Goal: Task Accomplishment & Management: Complete application form

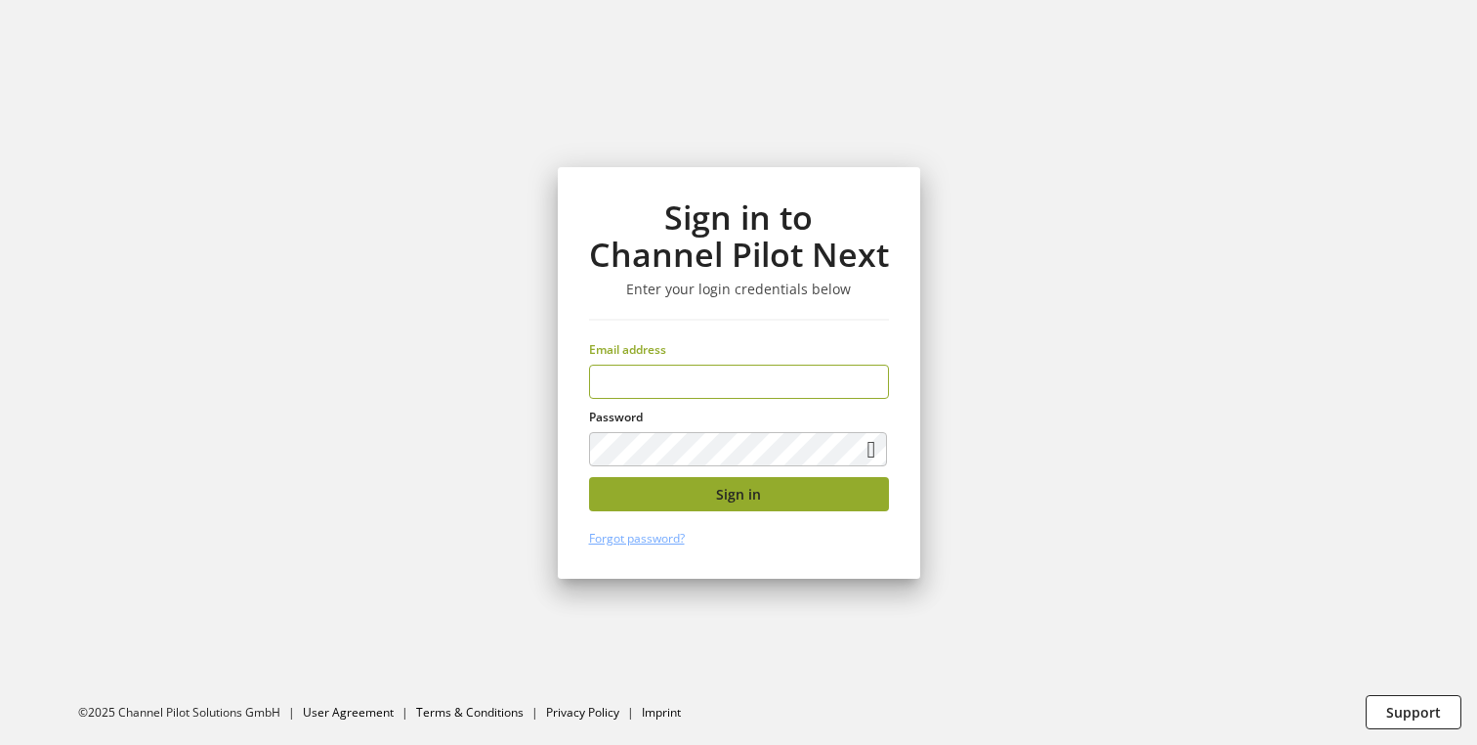
type input "**********"
click at [706, 494] on button "Sign in" at bounding box center [739, 494] width 300 height 34
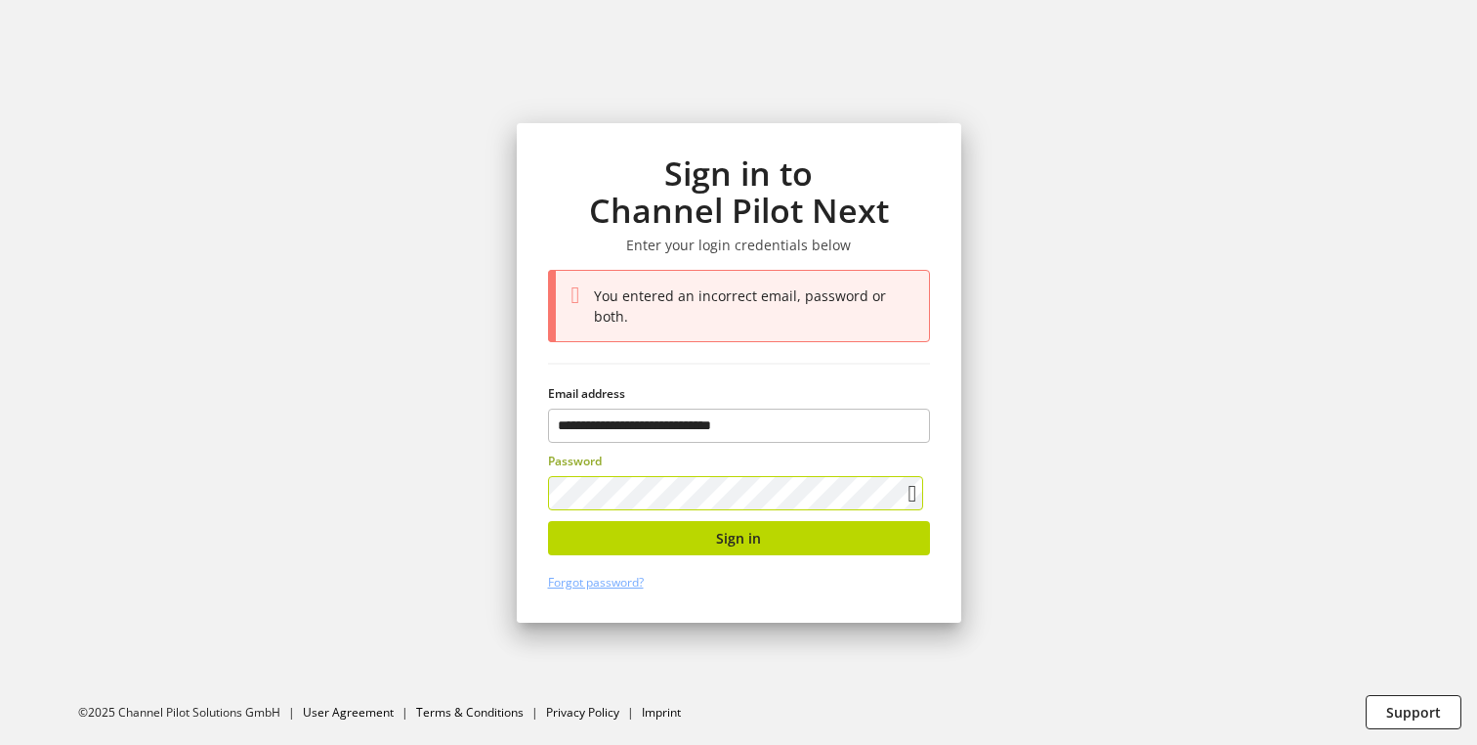
click at [573, 465] on div "Password" at bounding box center [739, 481] width 382 height 58
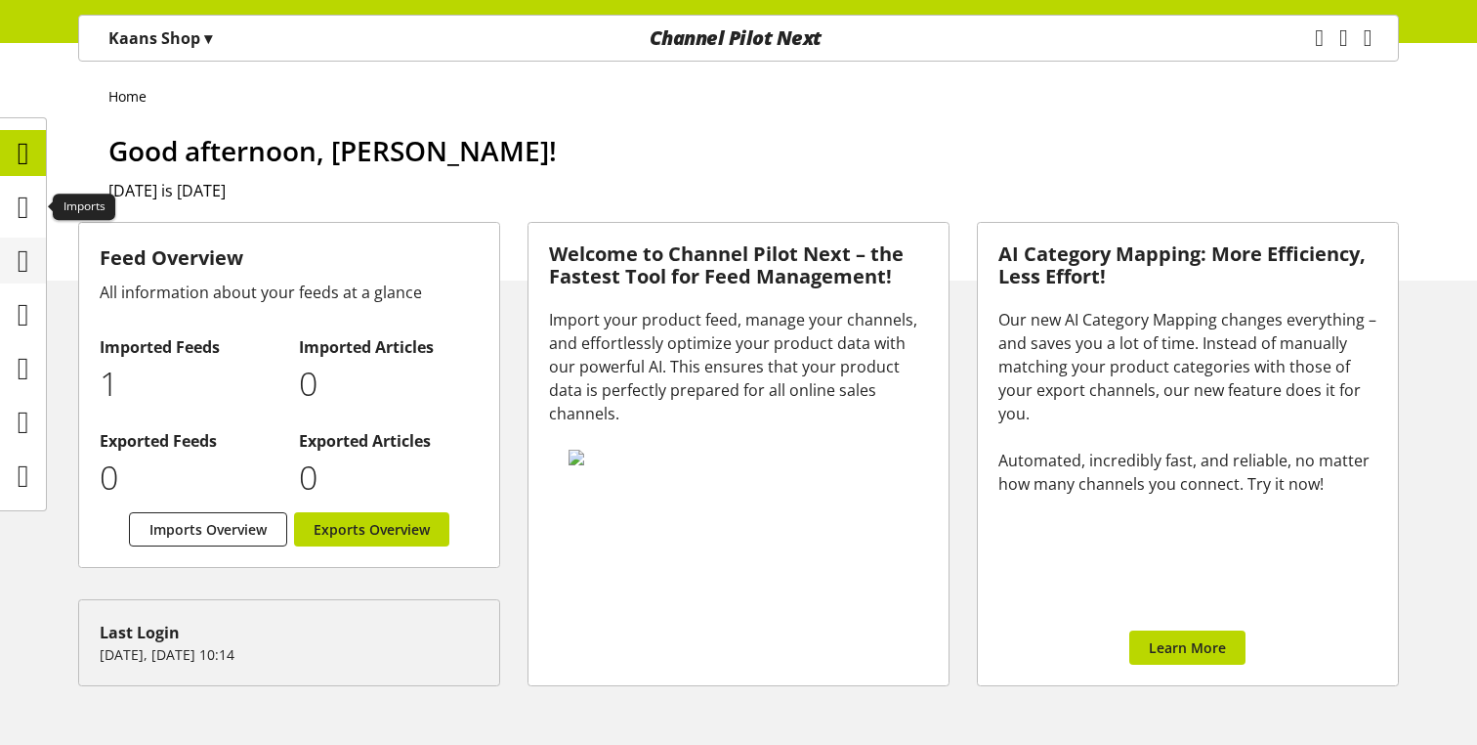
click at [23, 260] on icon at bounding box center [24, 260] width 12 height 39
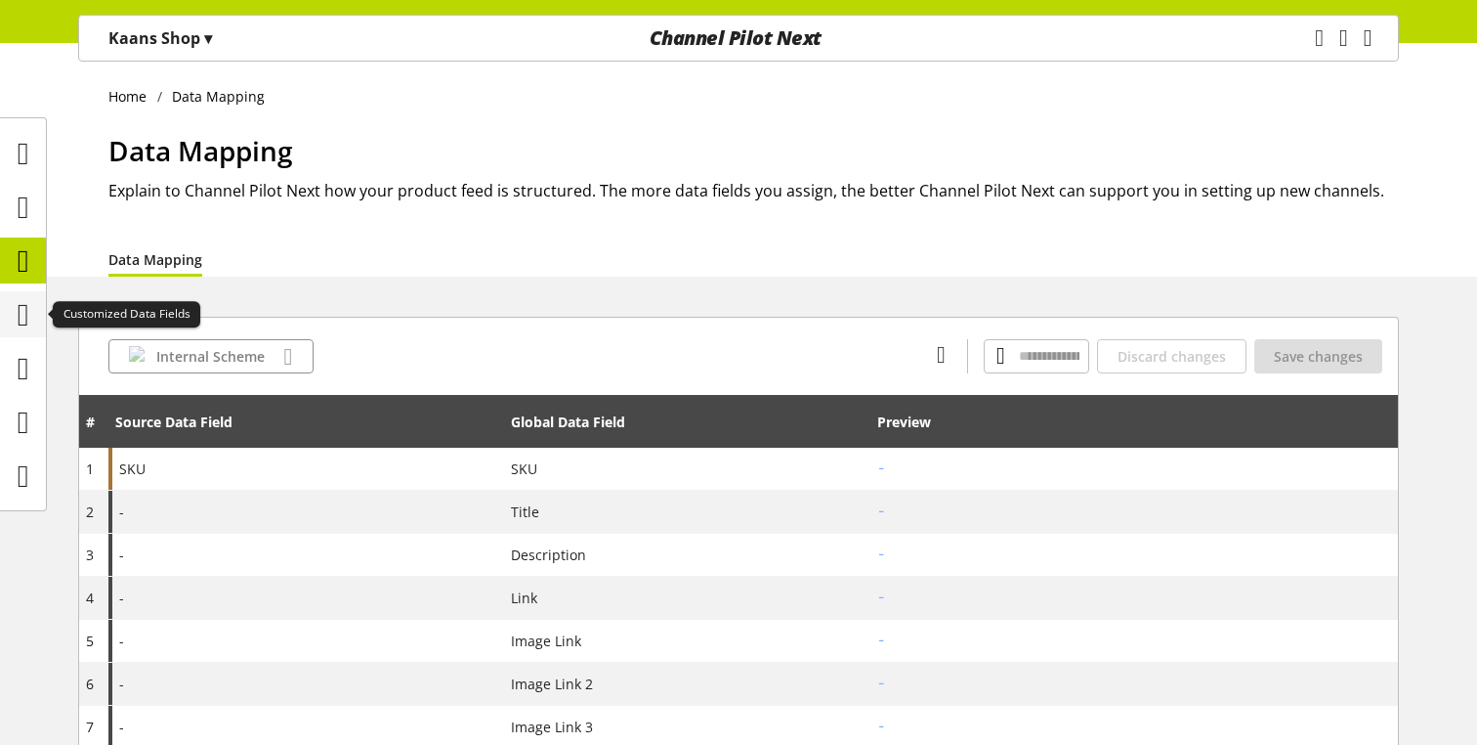
click at [28, 322] on icon at bounding box center [24, 314] width 12 height 39
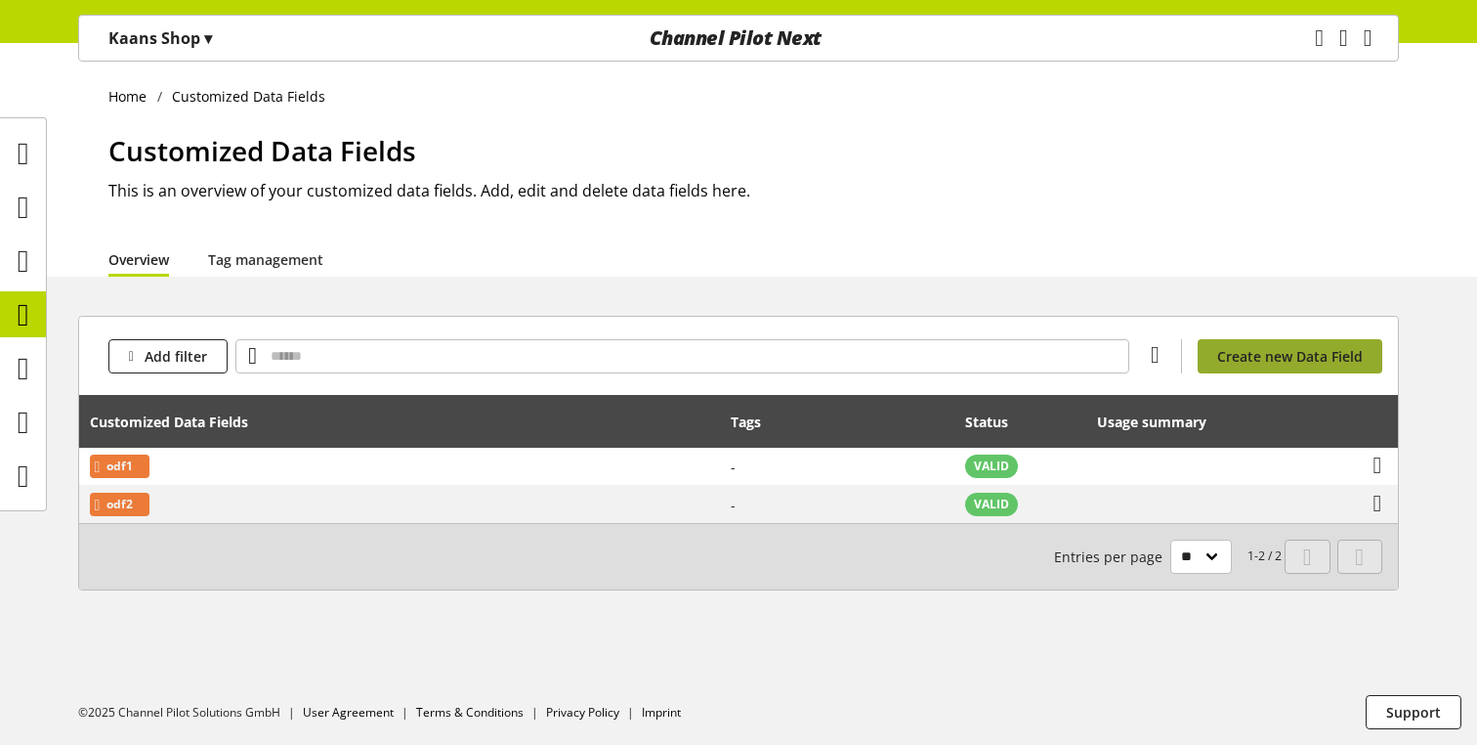
click at [1345, 358] on span "Create new Data Field" at bounding box center [1290, 356] width 146 height 21
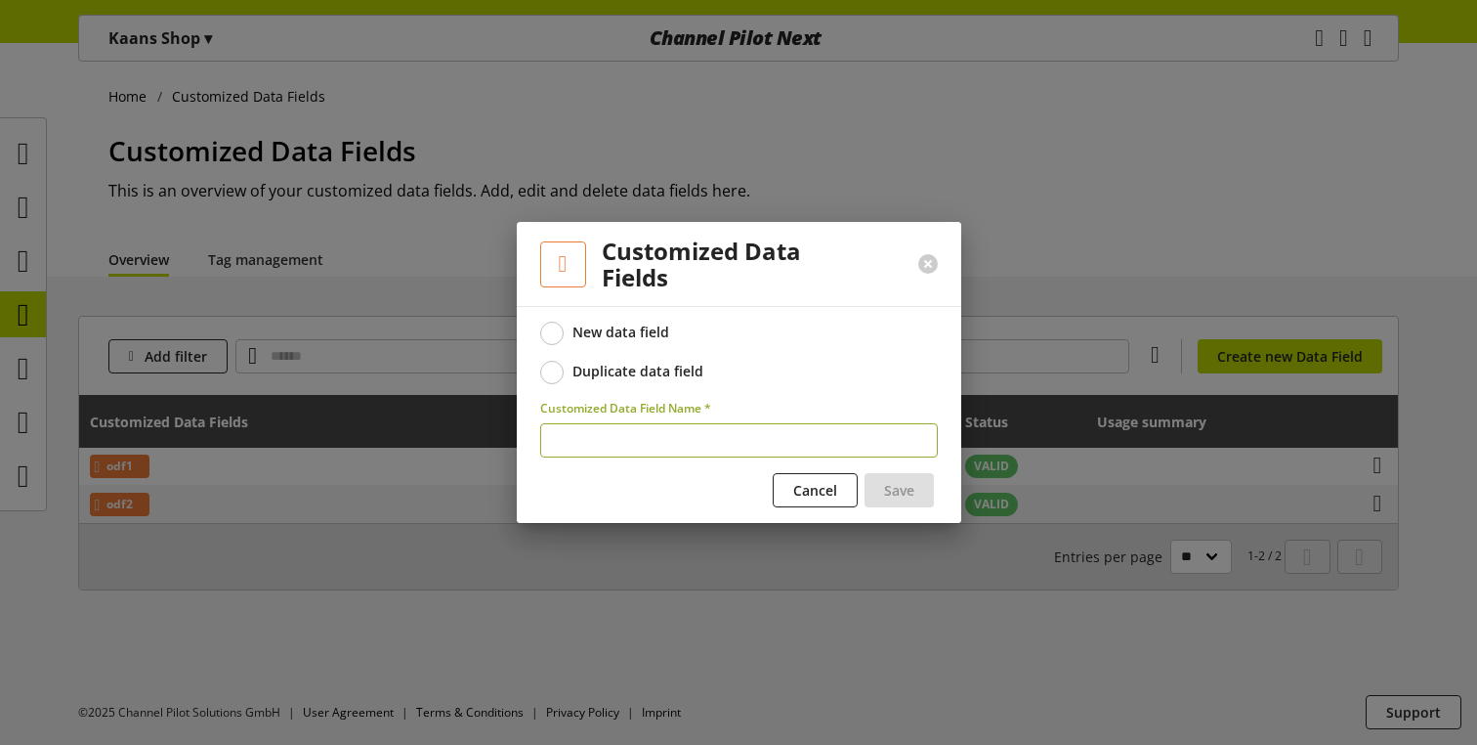
click at [649, 370] on div "Duplicate data field" at bounding box center [638, 371] width 131 height 18
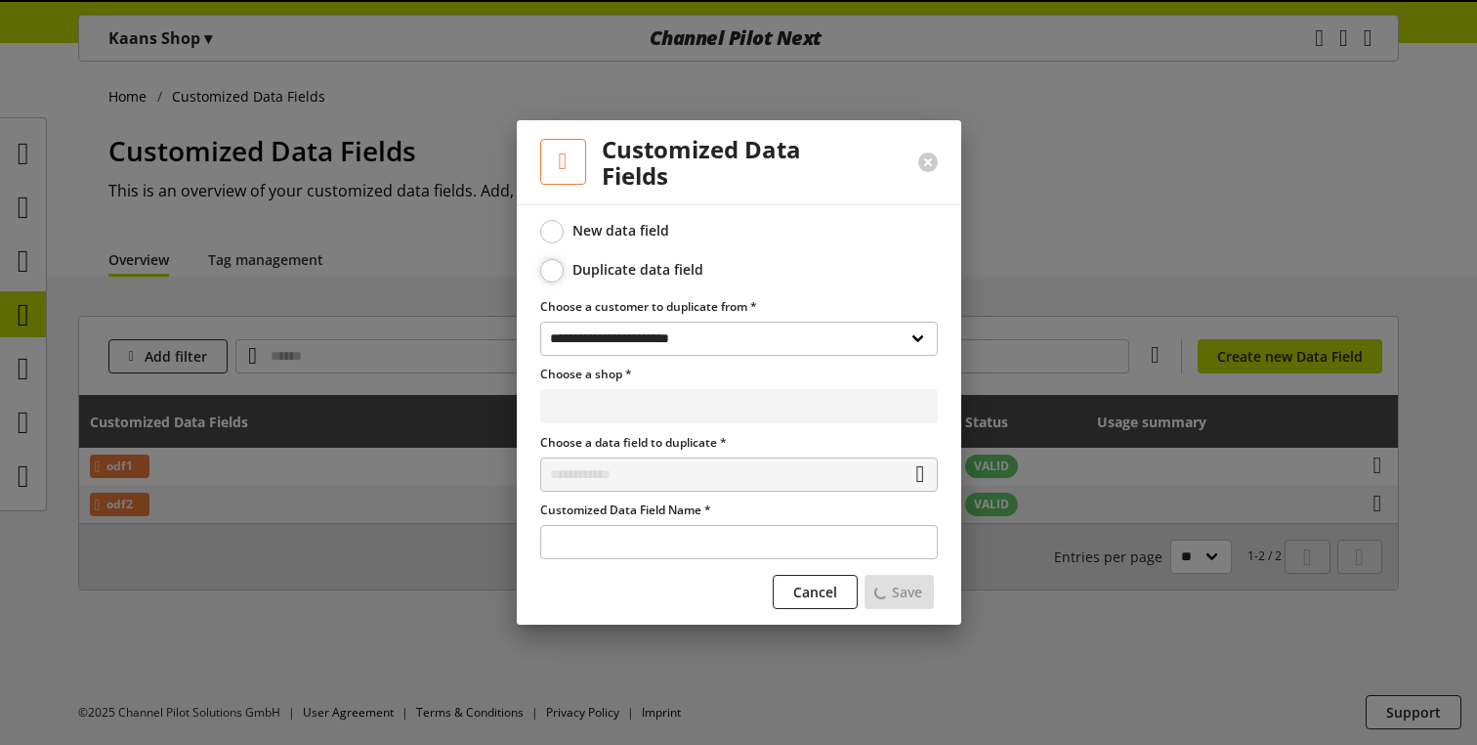
select select "**********"
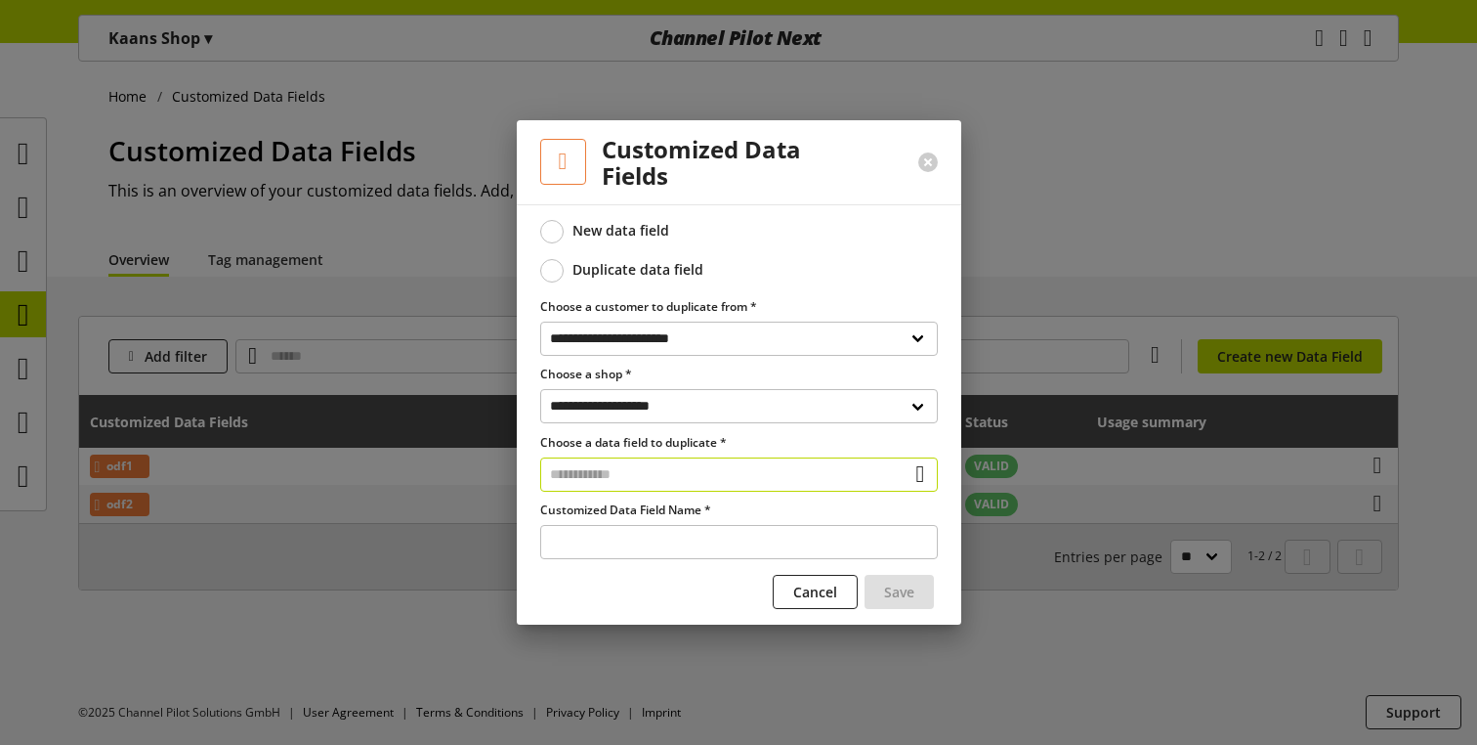
click at [677, 480] on input "text" at bounding box center [739, 474] width 398 height 34
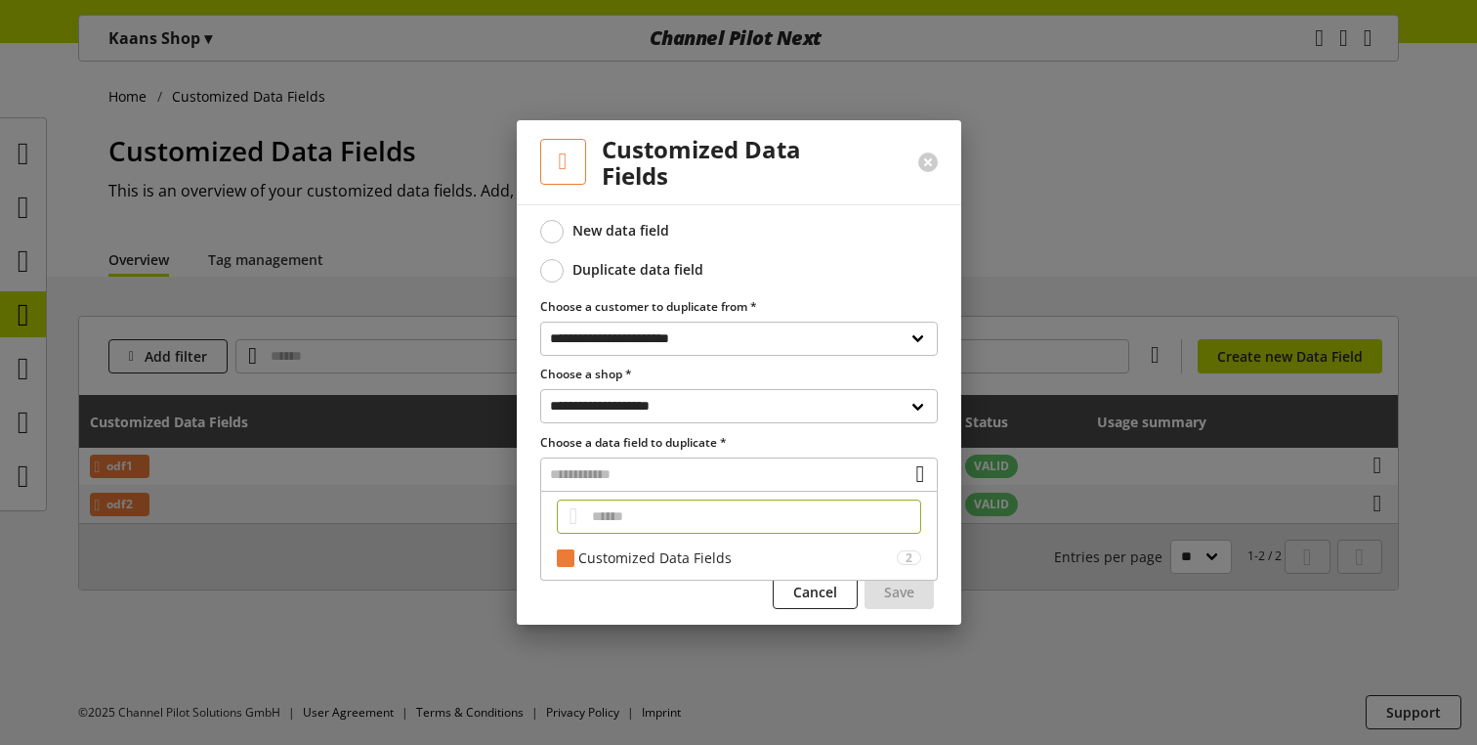
click at [673, 443] on label "Choose a data field to duplicate *" at bounding box center [739, 443] width 398 height 18
click at [931, 153] on button at bounding box center [928, 162] width 20 height 20
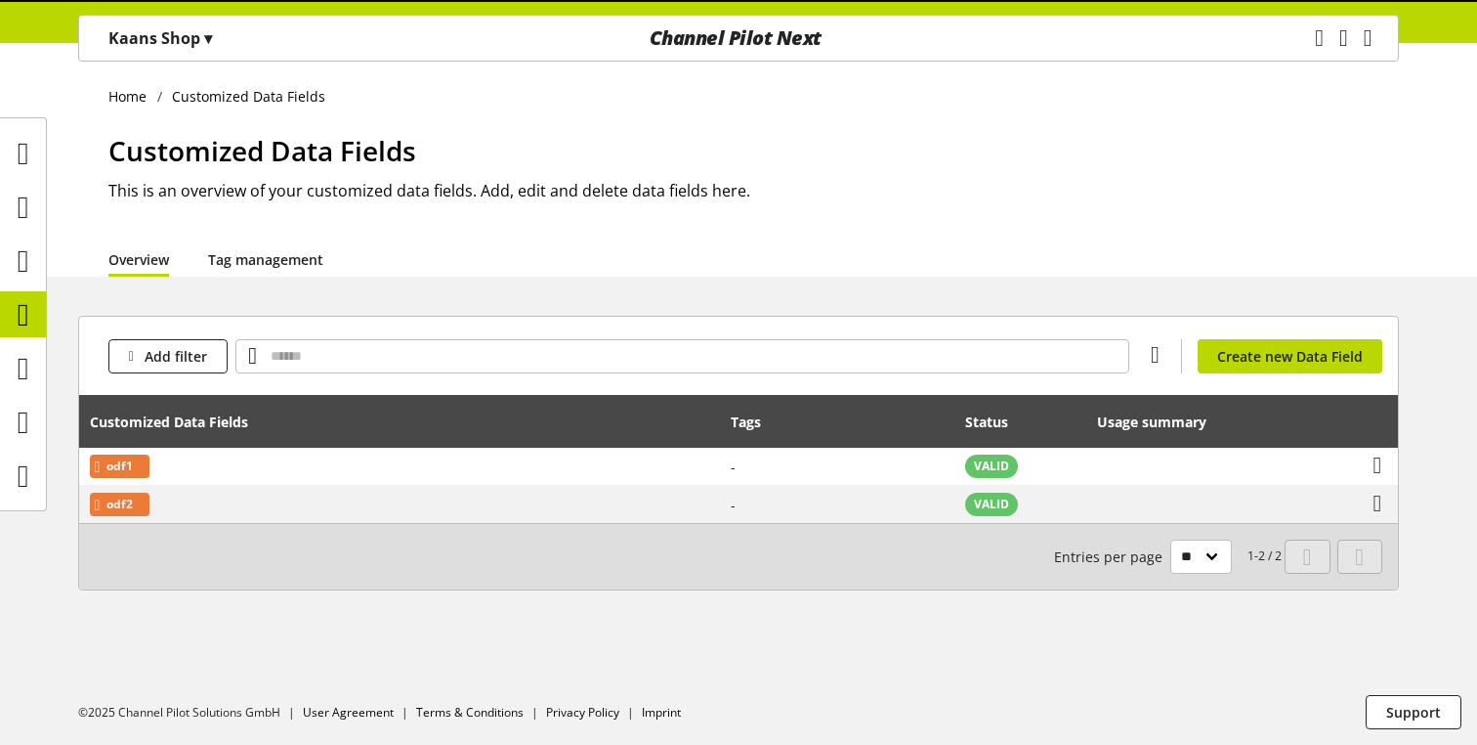
click at [243, 252] on link "Tag management" at bounding box center [265, 259] width 115 height 21
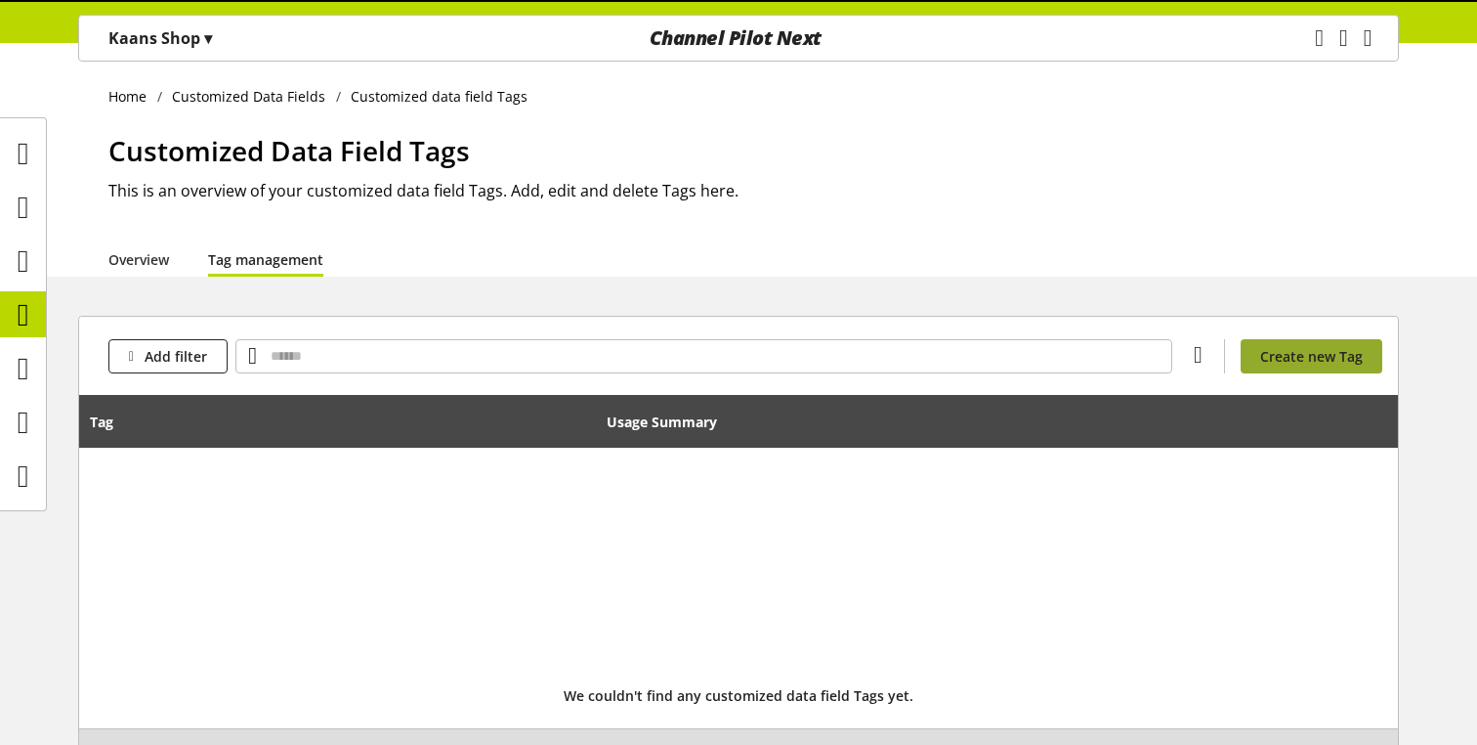
click at [1290, 352] on span "Create new Tag" at bounding box center [1311, 356] width 103 height 21
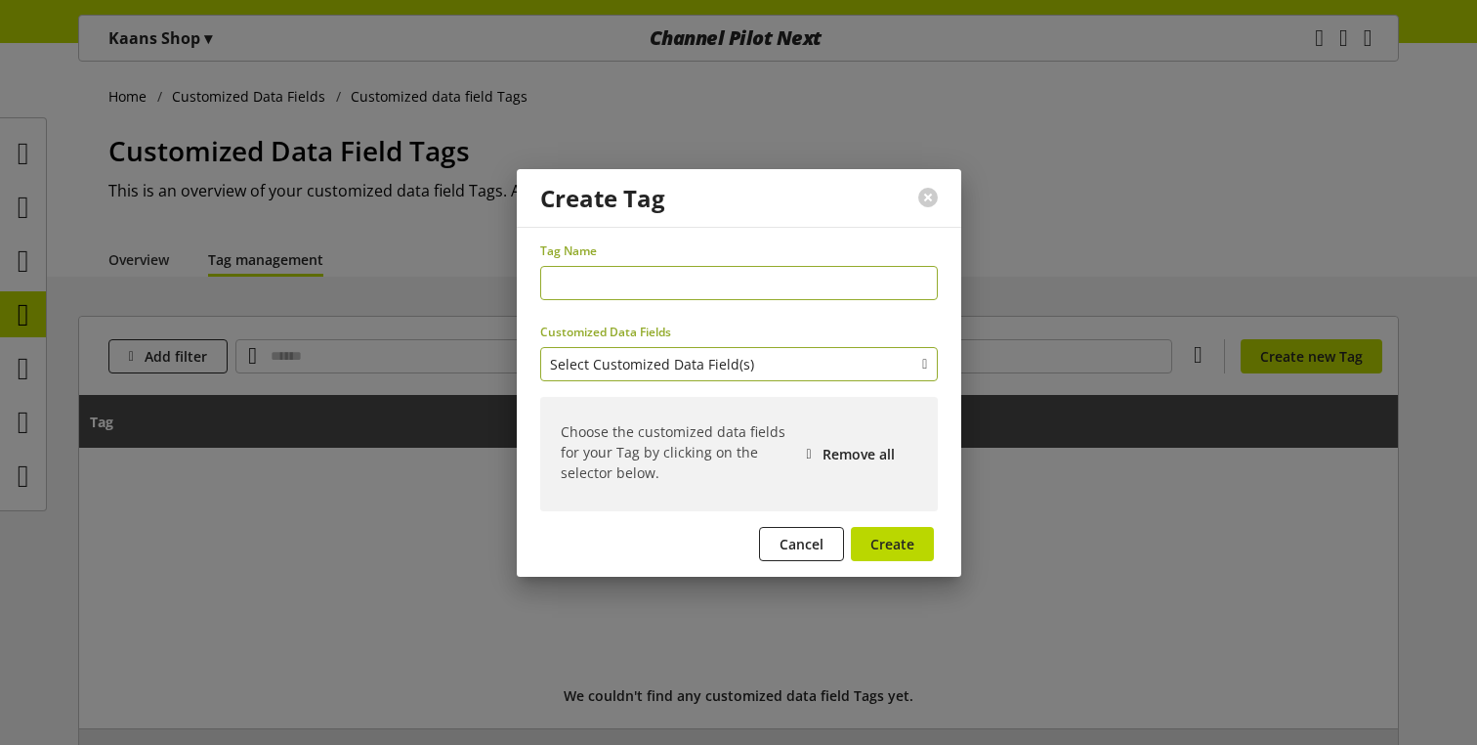
click at [744, 361] on span "Select Customized Data Field(s)" at bounding box center [652, 364] width 204 height 21
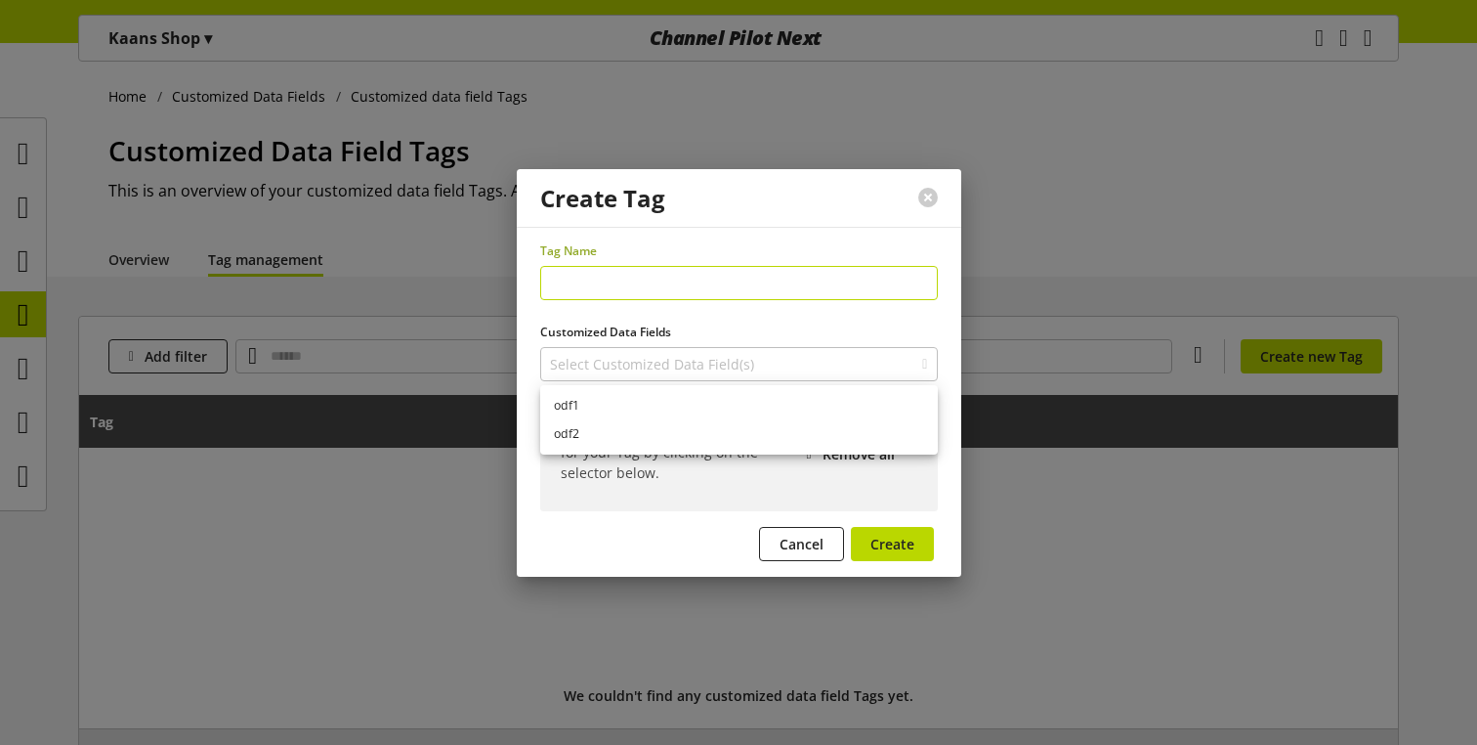
click at [695, 283] on input "text" at bounding box center [739, 283] width 398 height 34
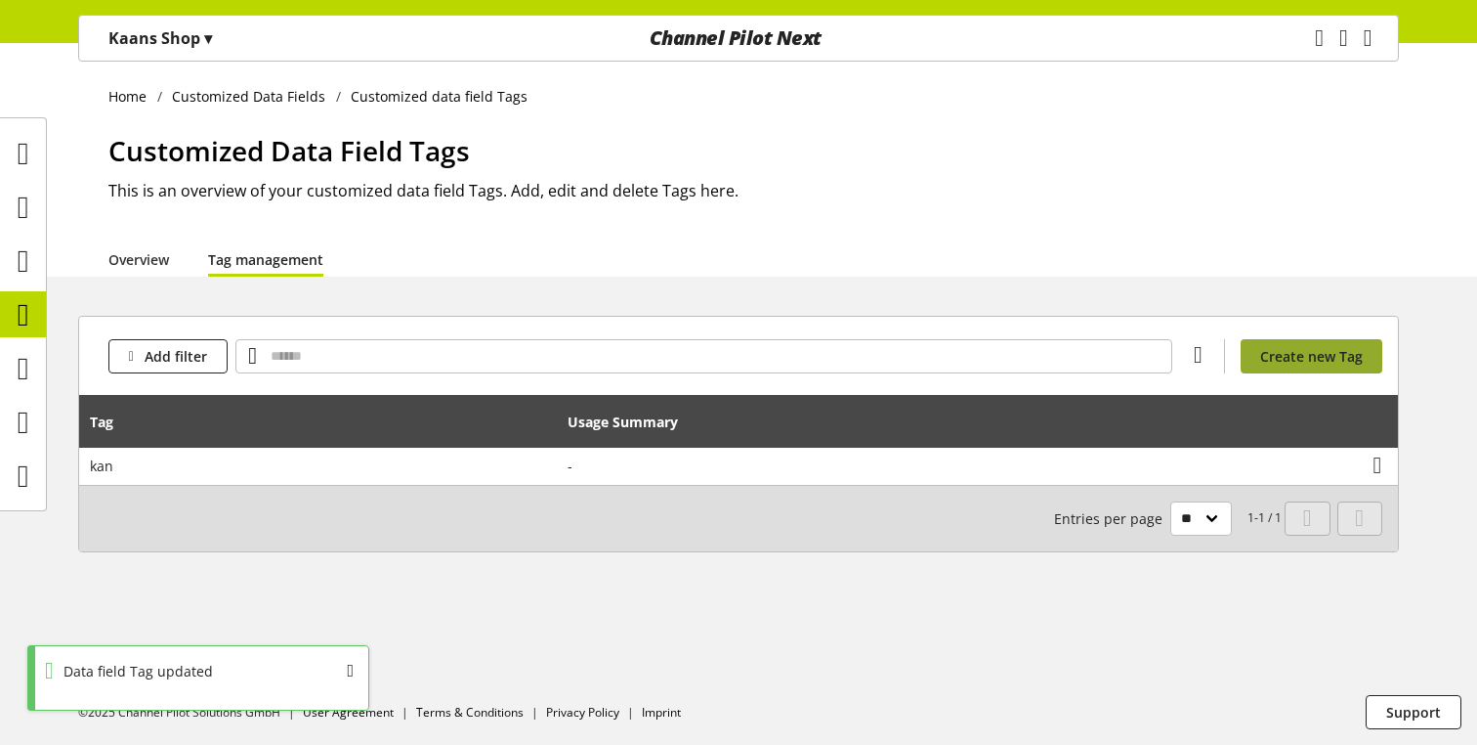
click at [1325, 362] on span "Create new Tag" at bounding box center [1311, 356] width 103 height 21
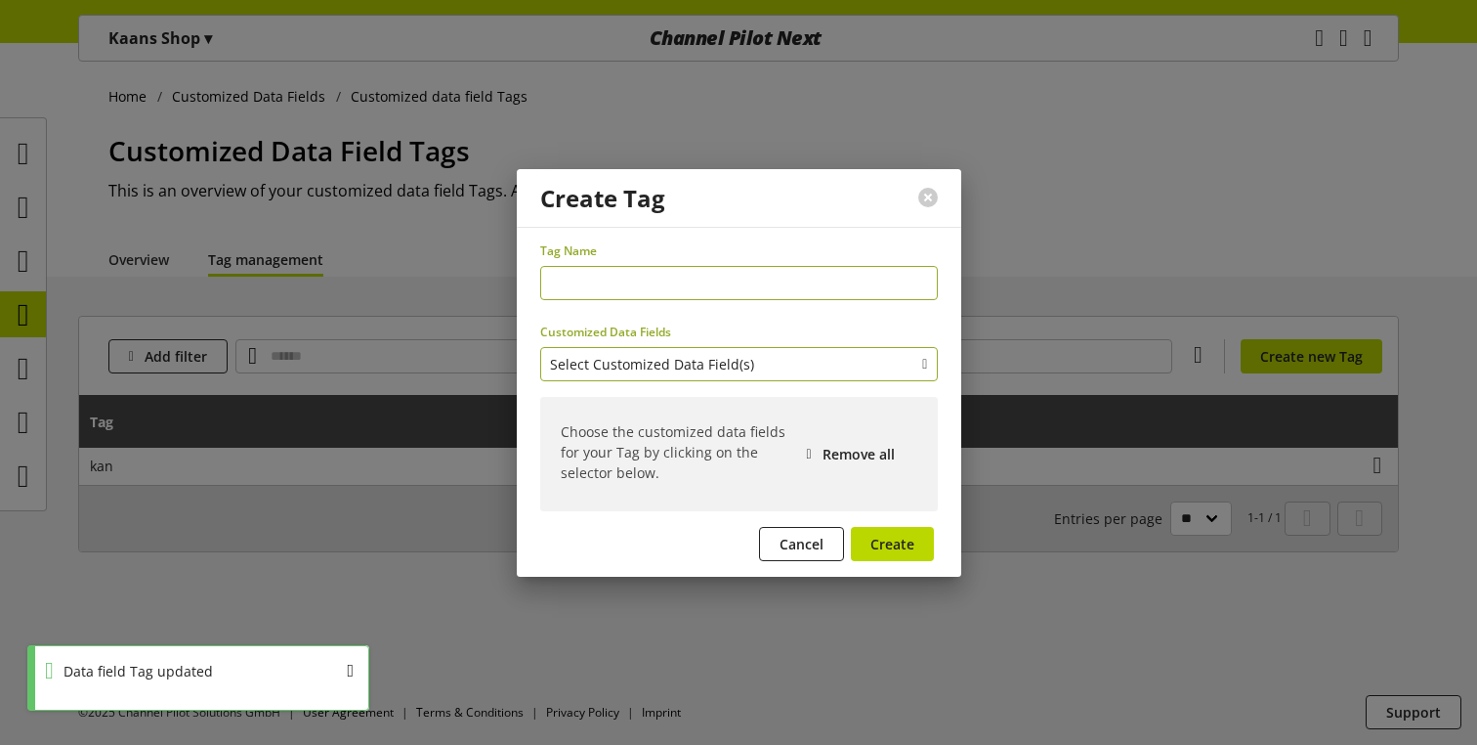
click at [717, 369] on span "Select Customized Data Field(s)" at bounding box center [652, 364] width 204 height 21
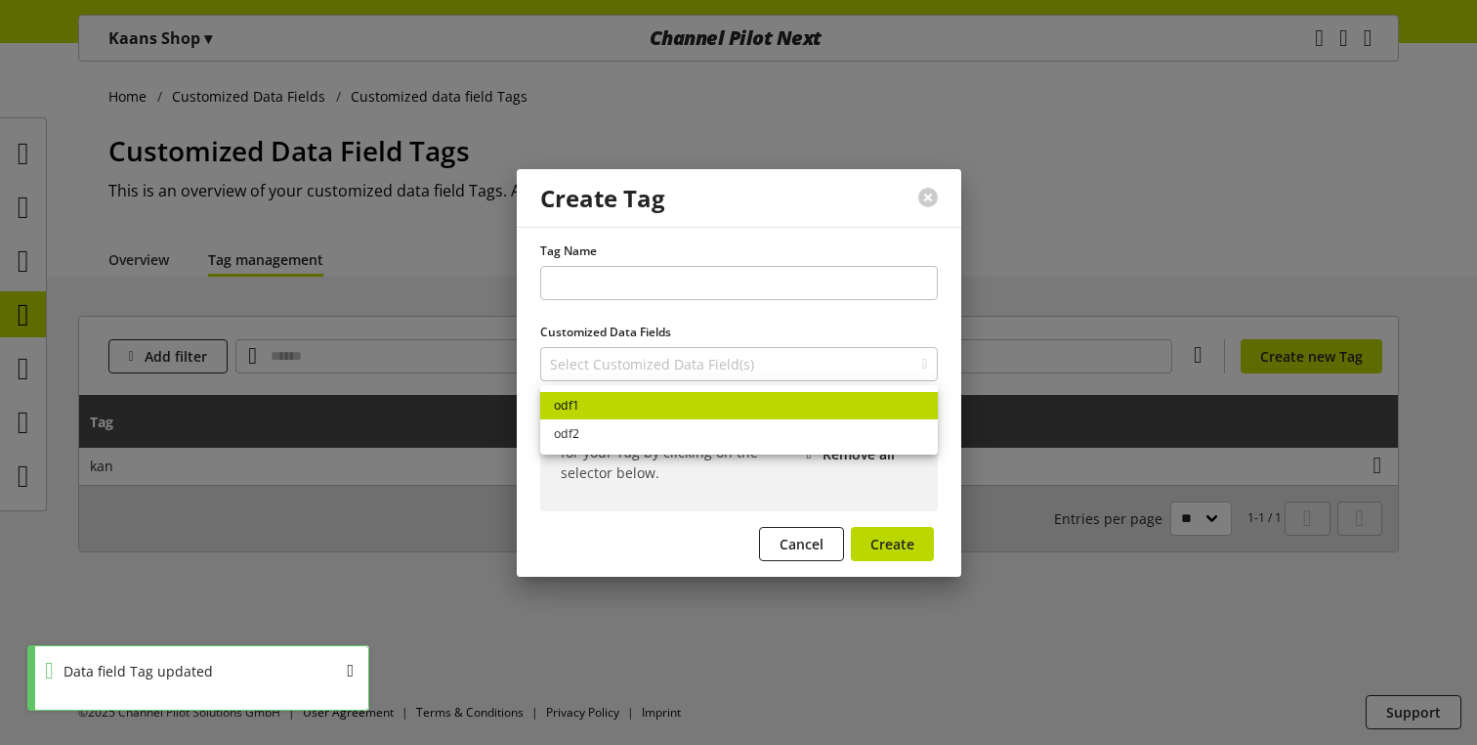
click at [665, 418] on link "odf1" at bounding box center [739, 406] width 398 height 28
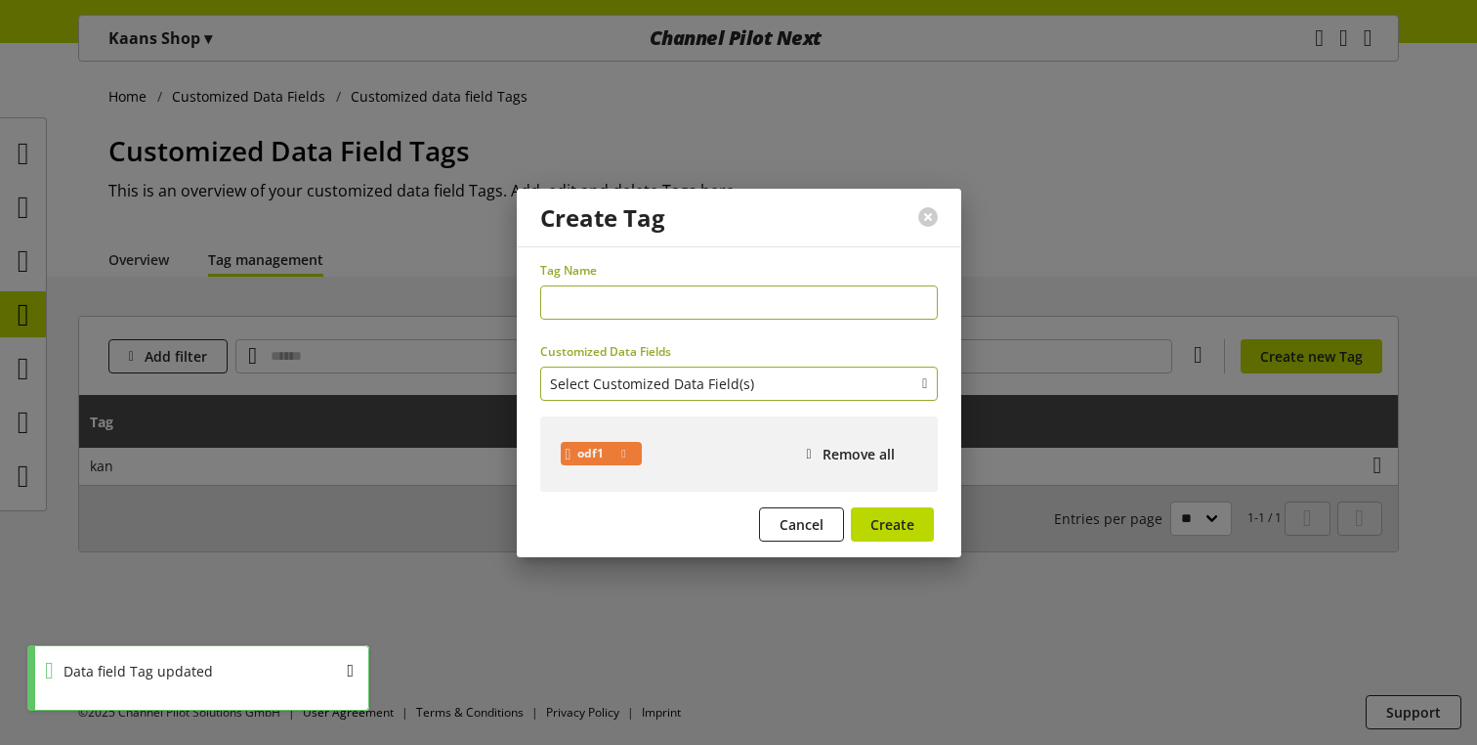
click at [636, 391] on span "Select Customized Data Field(s)" at bounding box center [652, 383] width 204 height 21
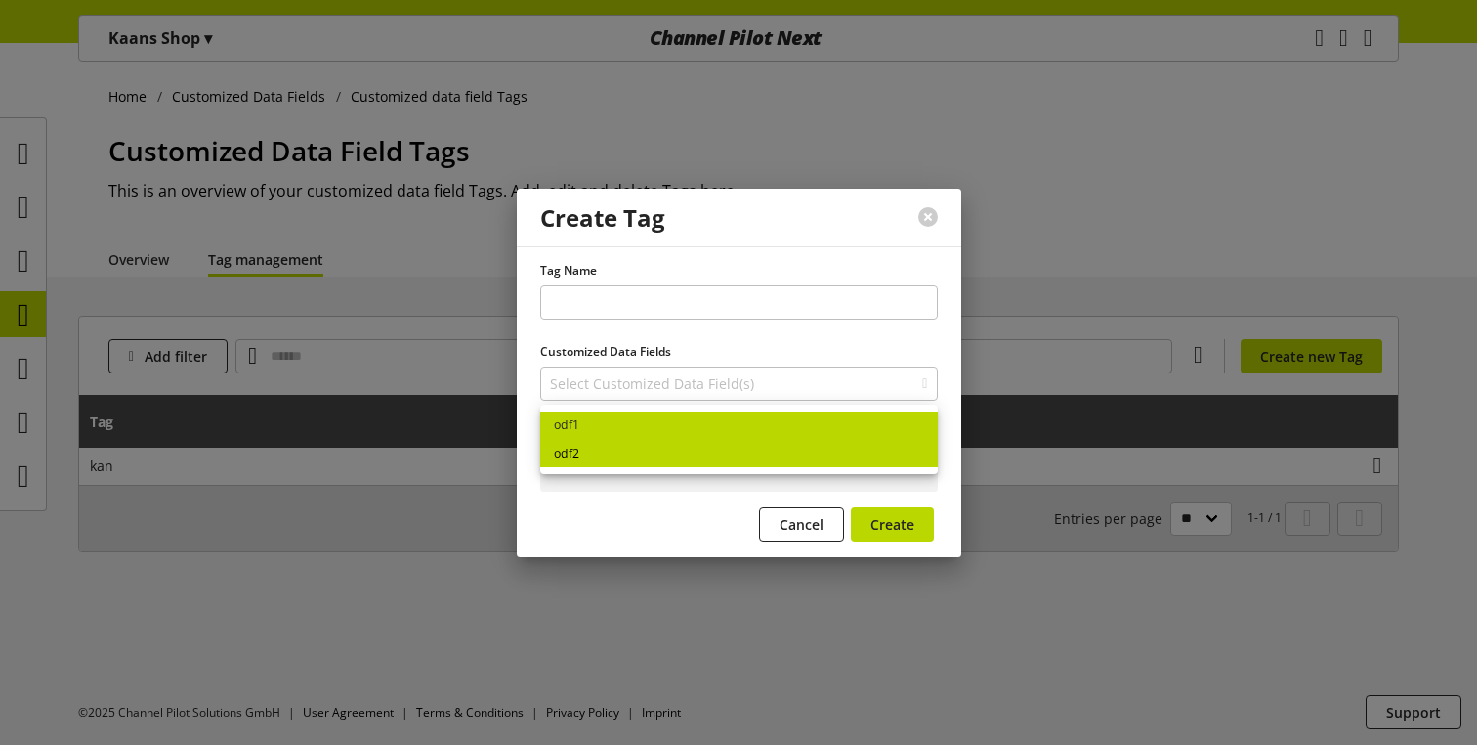
click at [618, 448] on link "odf2" at bounding box center [739, 453] width 398 height 28
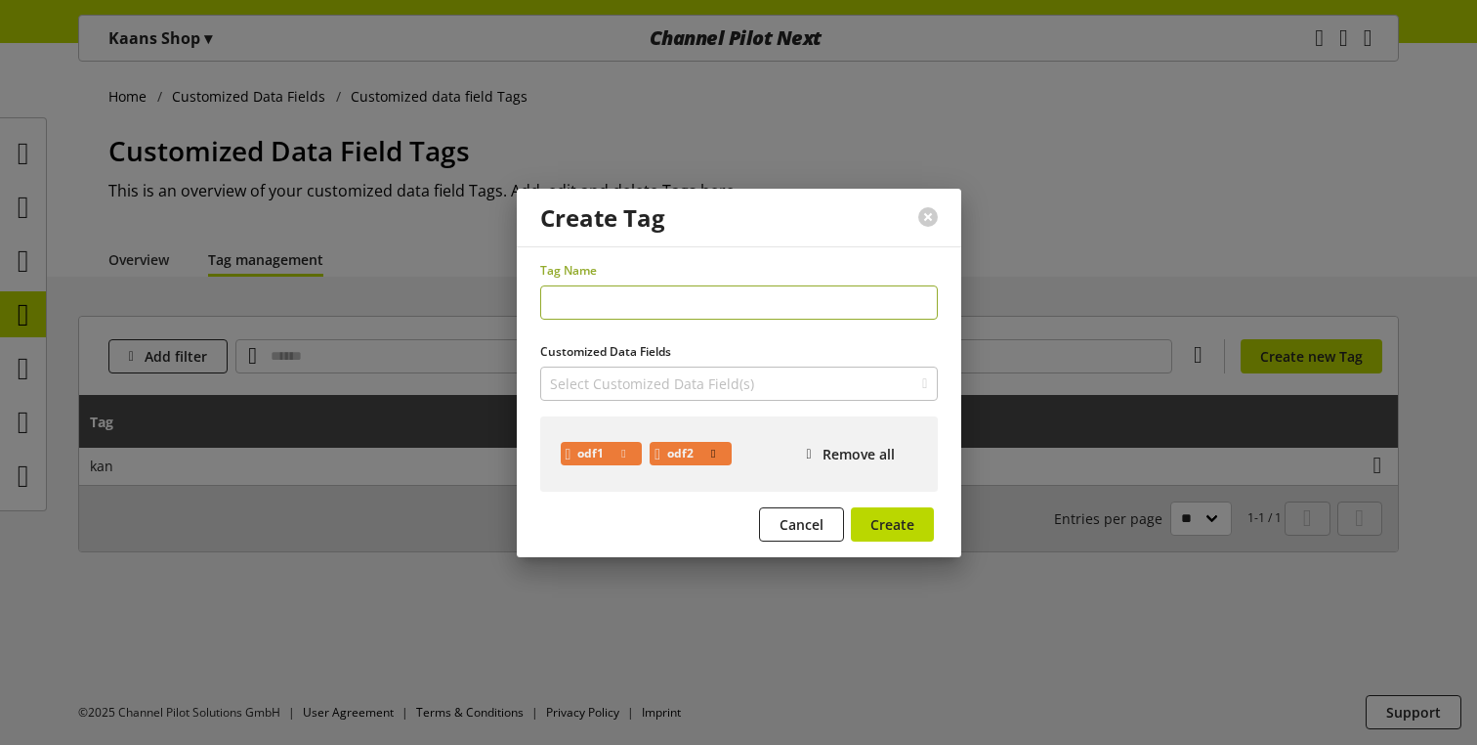
click at [715, 451] on icon at bounding box center [713, 454] width 4 height 18
click at [625, 453] on icon at bounding box center [623, 454] width 4 height 18
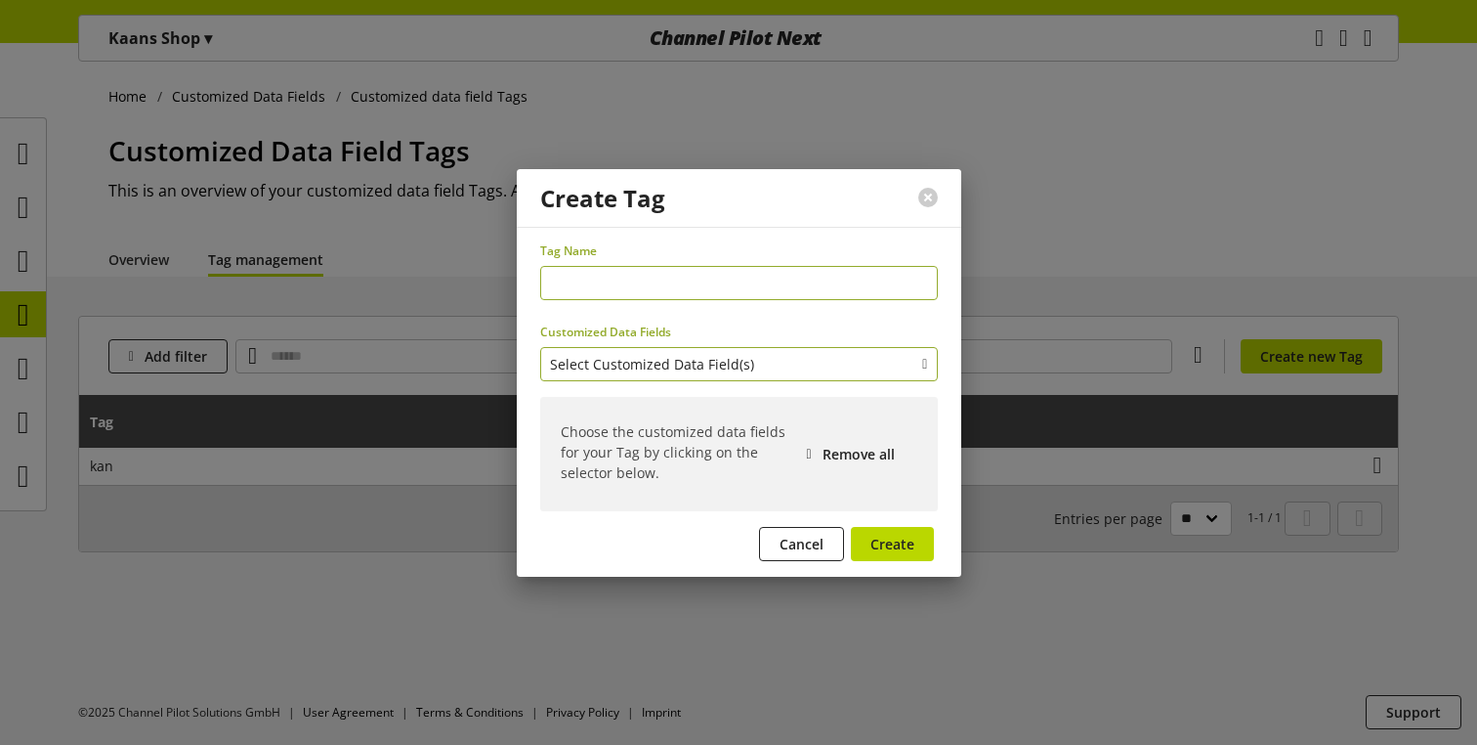
click at [633, 372] on span "Select Customized Data Field(s)" at bounding box center [652, 364] width 204 height 21
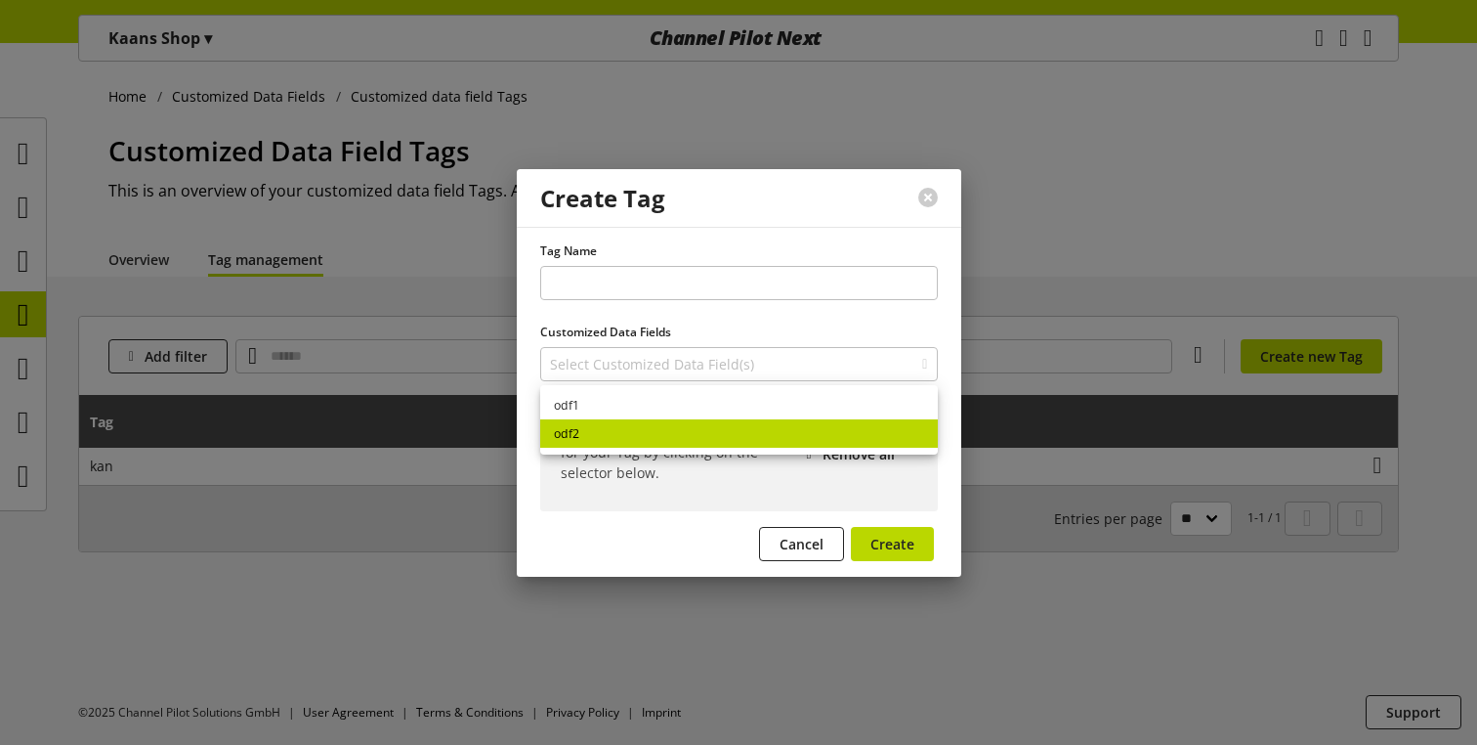
click at [626, 428] on link "odf2" at bounding box center [739, 433] width 398 height 28
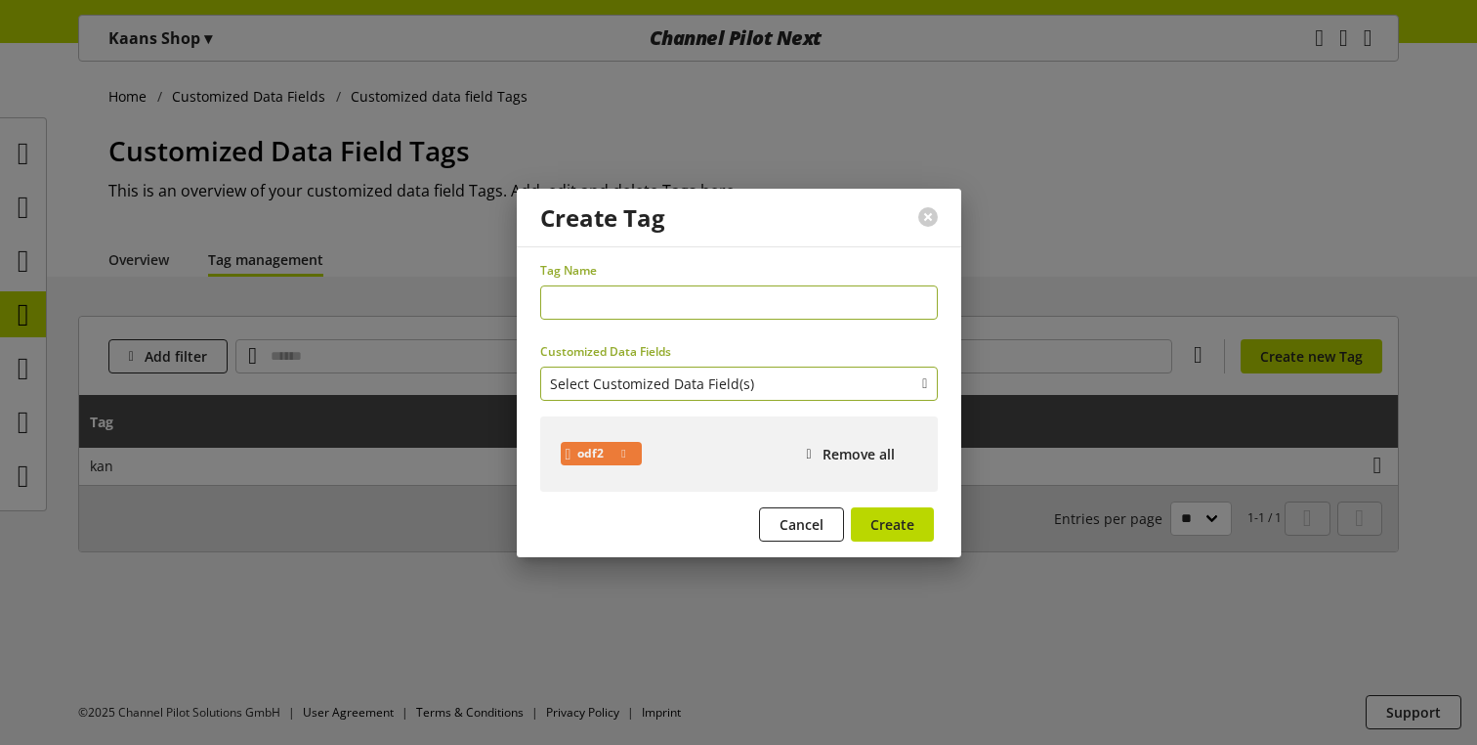
click at [689, 384] on span "Select Customized Data Field(s)" at bounding box center [652, 383] width 204 height 21
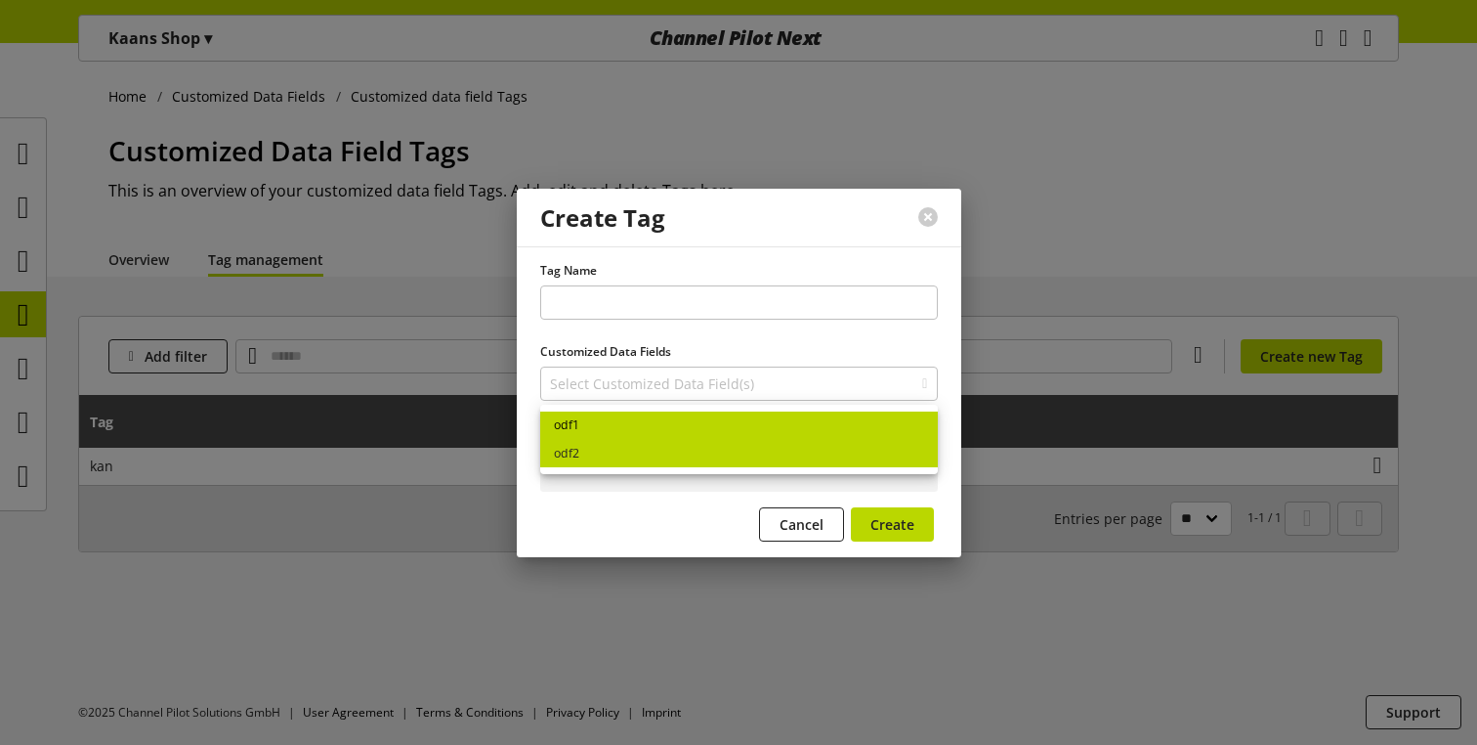
click at [652, 424] on link "odf1" at bounding box center [739, 425] width 398 height 28
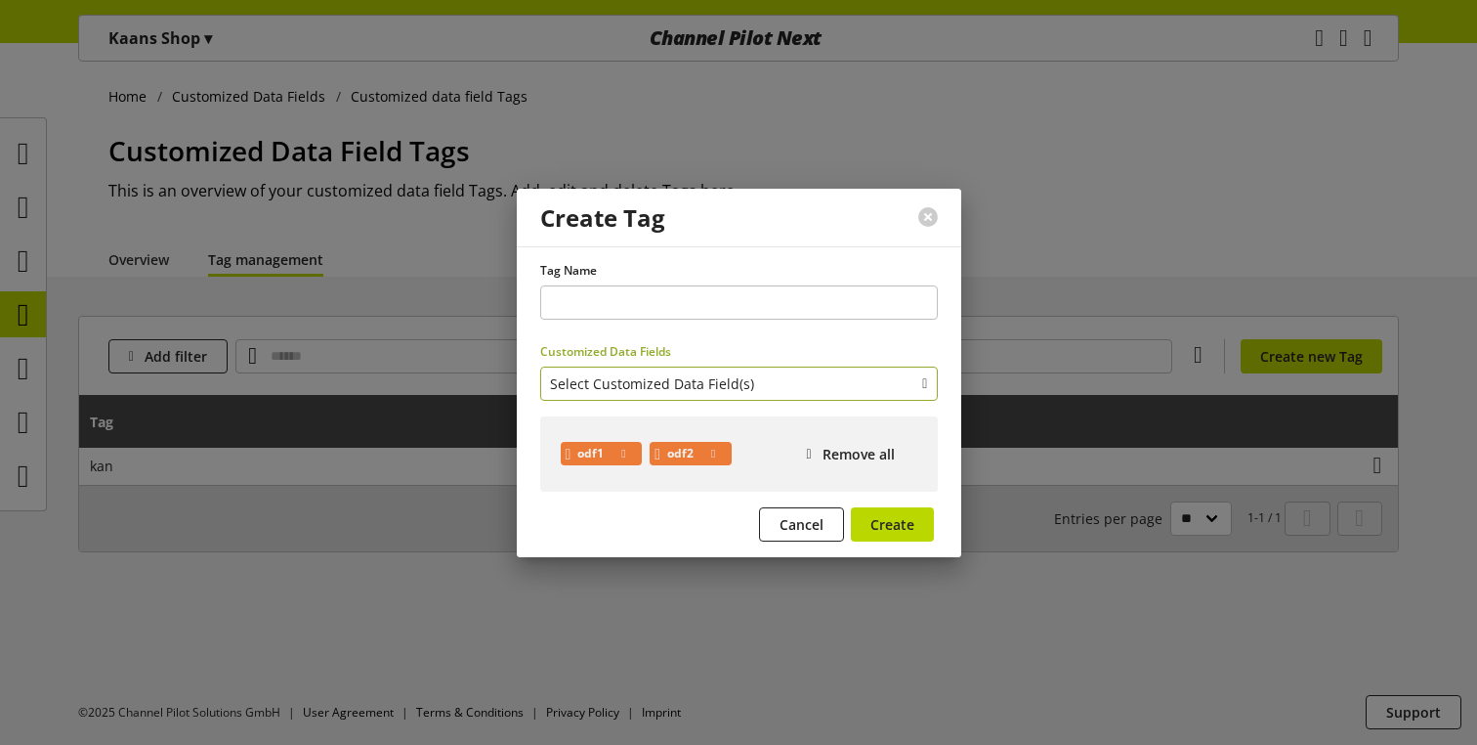
click at [729, 388] on span "Select Customized Data Field(s)" at bounding box center [652, 383] width 204 height 21
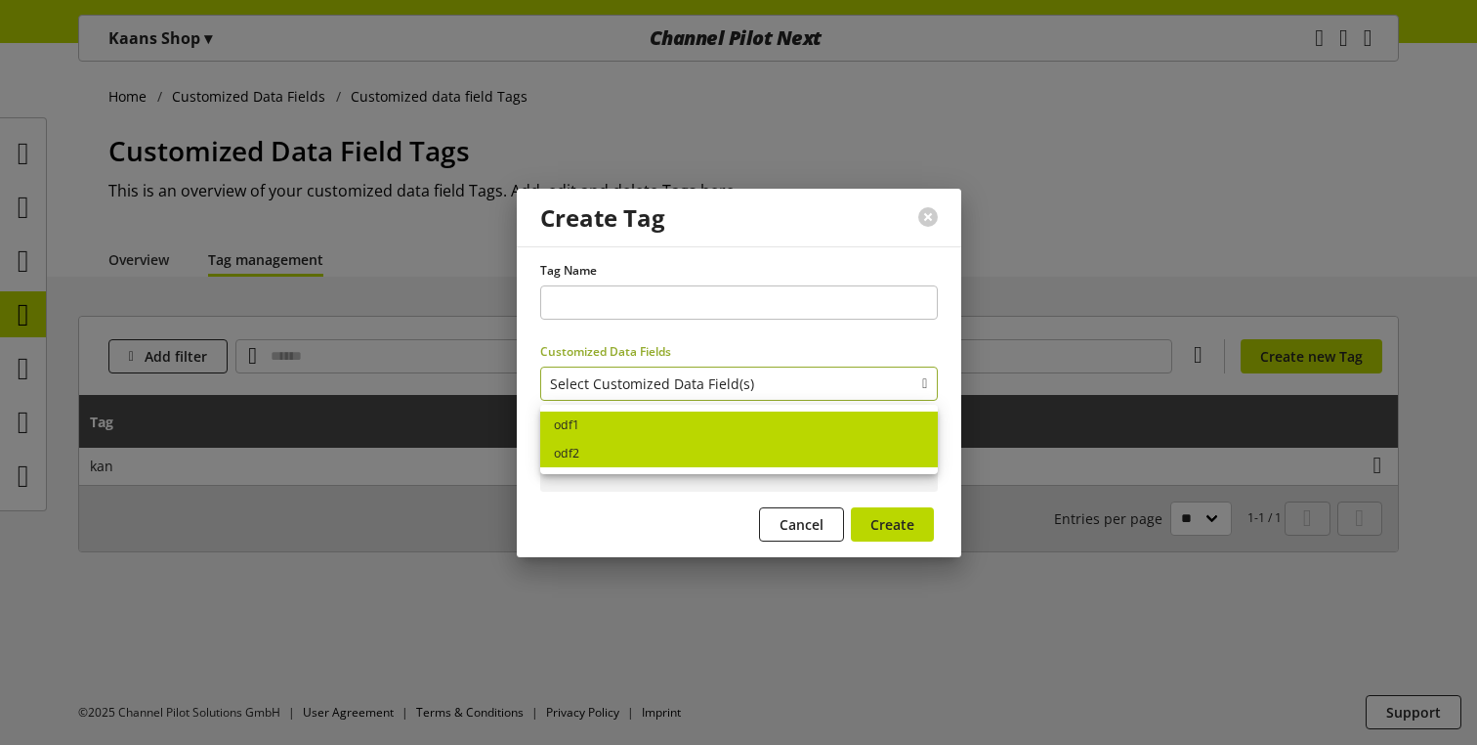
click at [729, 388] on span "Select Customized Data Field(s)" at bounding box center [652, 383] width 204 height 21
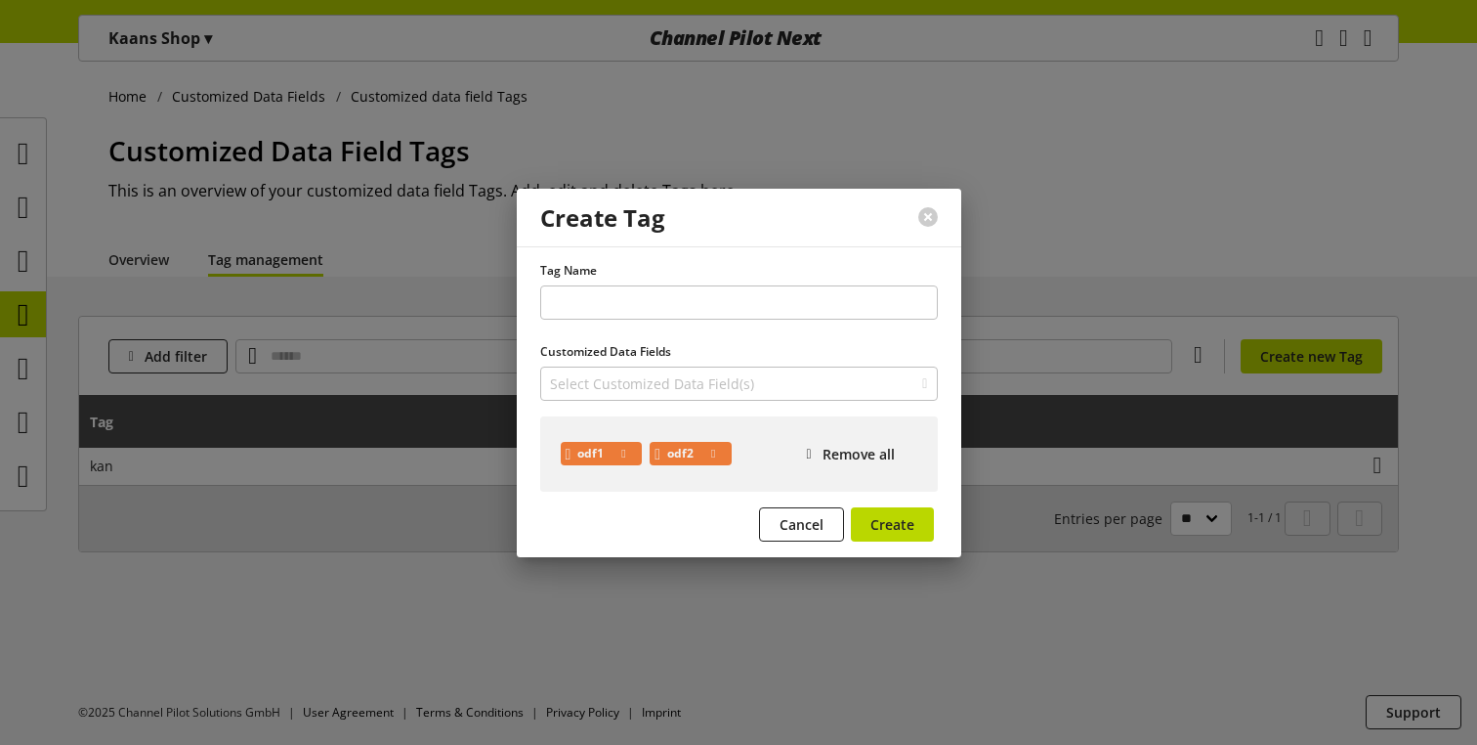
click at [732, 450] on div "odf2" at bounding box center [691, 453] width 82 height 23
click at [722, 450] on div "odf2" at bounding box center [691, 453] width 82 height 23
click at [715, 450] on icon at bounding box center [713, 454] width 4 height 18
click at [625, 449] on icon at bounding box center [623, 454] width 4 height 18
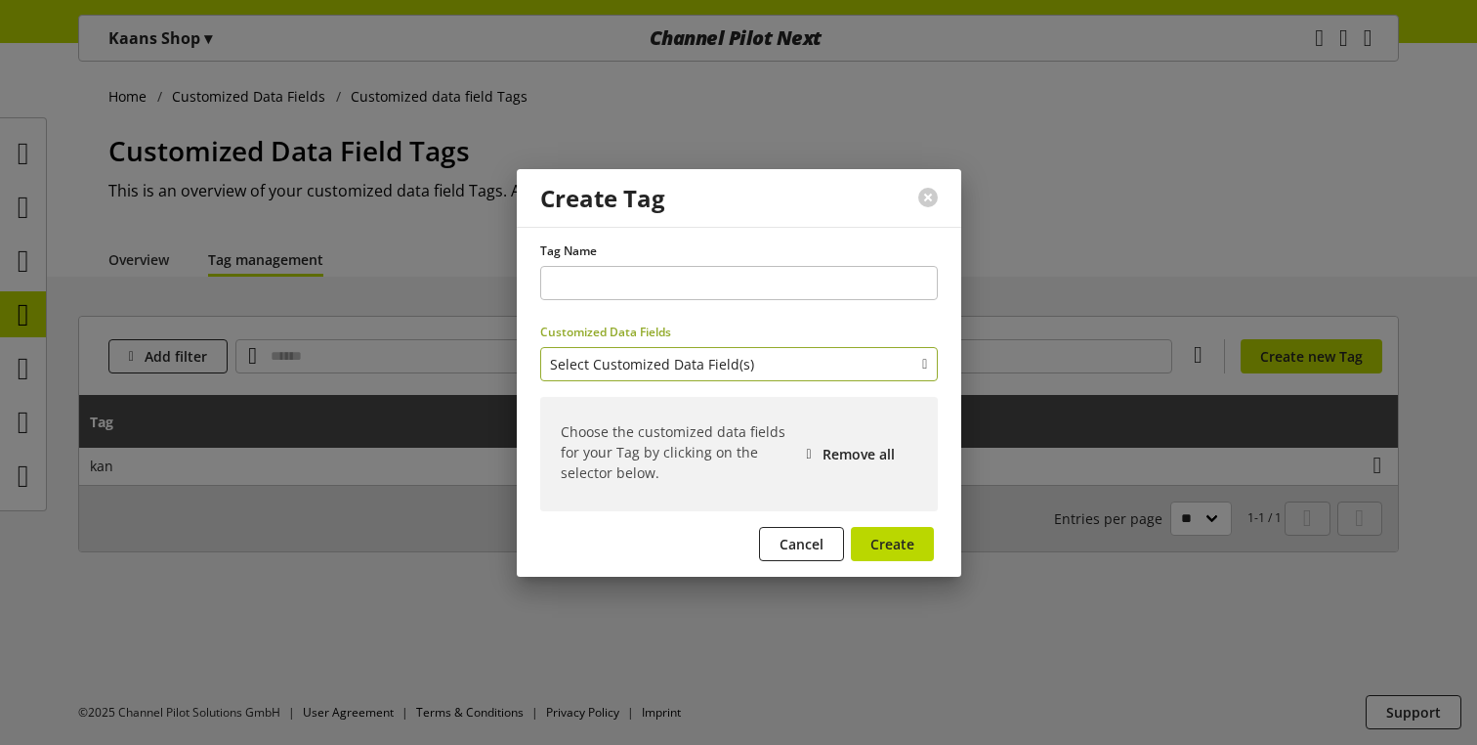
click at [925, 374] on button "Select Customized Data Field(s)" at bounding box center [739, 364] width 398 height 34
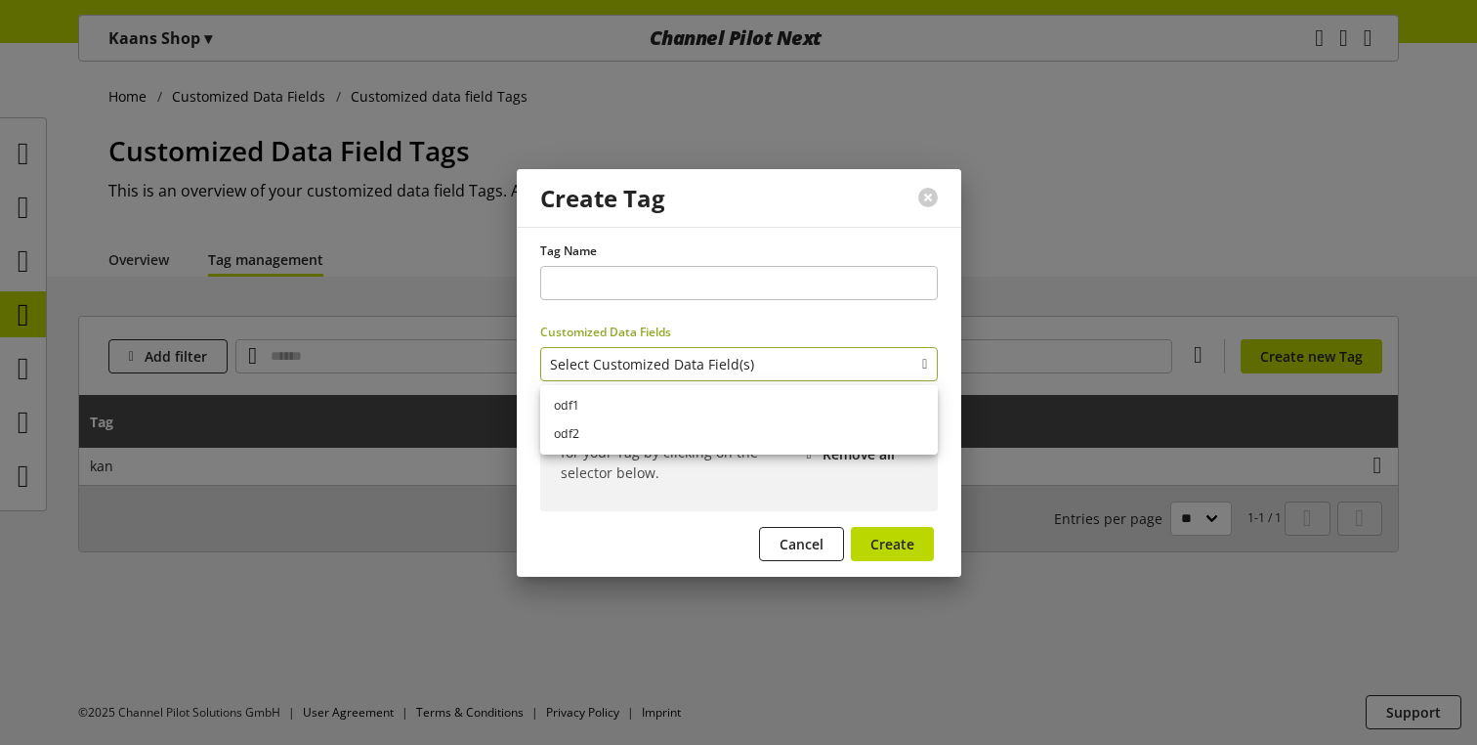
click at [922, 368] on icon "button" at bounding box center [924, 363] width 5 height 21
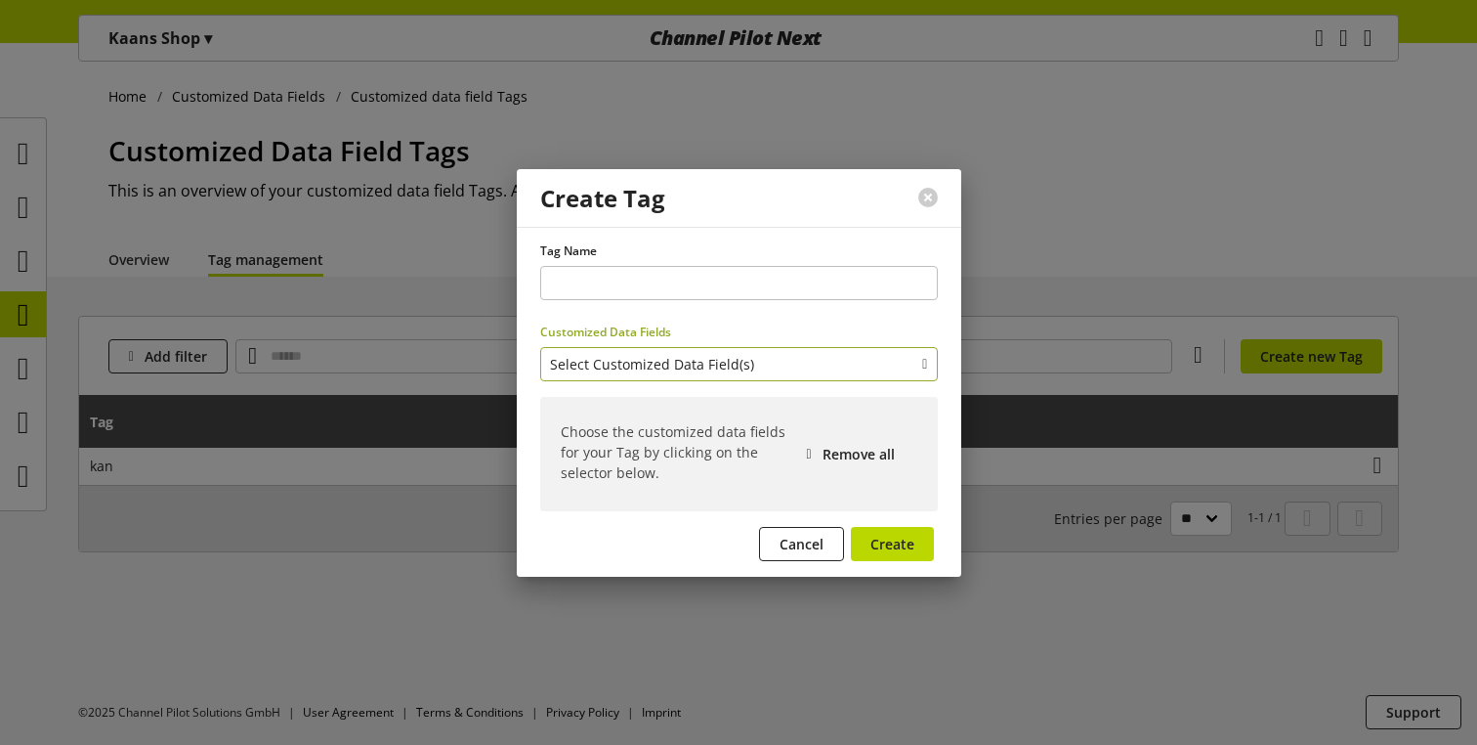
click at [922, 368] on icon "button" at bounding box center [924, 363] width 5 height 21
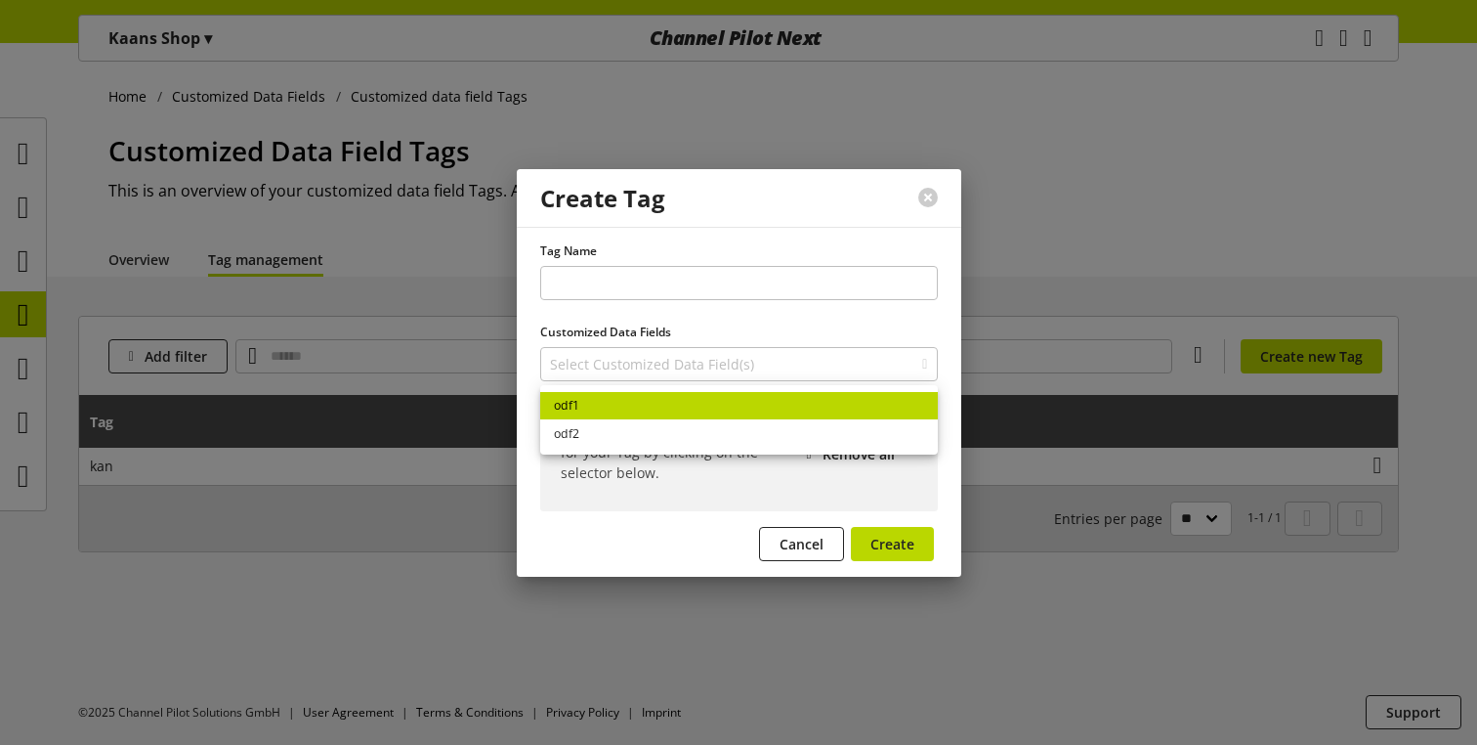
click at [816, 393] on link "odf1" at bounding box center [739, 406] width 398 height 28
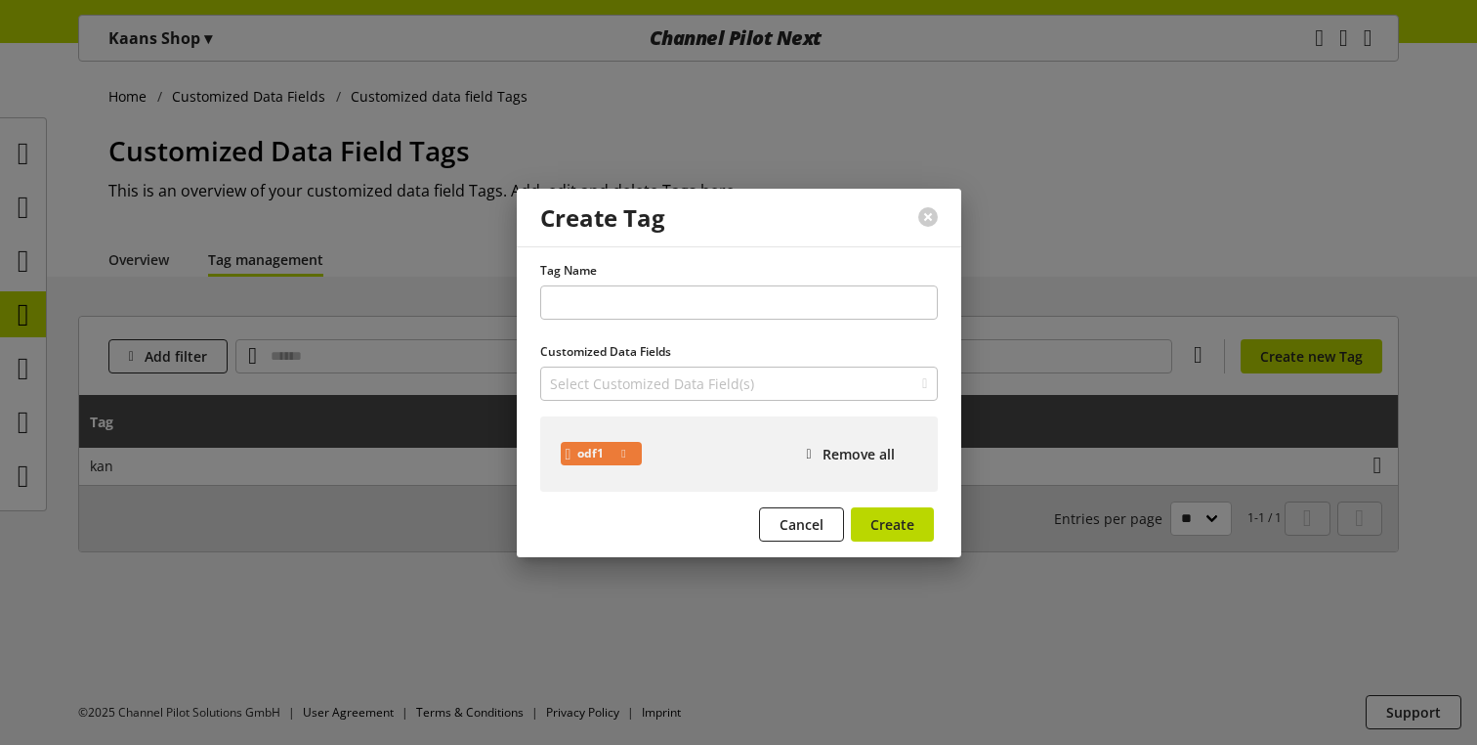
click at [774, 362] on div "Customized Data Fields Select Customized Data Field(s) odf1 odf2 odf1 Remove all" at bounding box center [739, 417] width 398 height 149
click at [750, 377] on button "Select Customized Data Field(s)" at bounding box center [739, 383] width 398 height 34
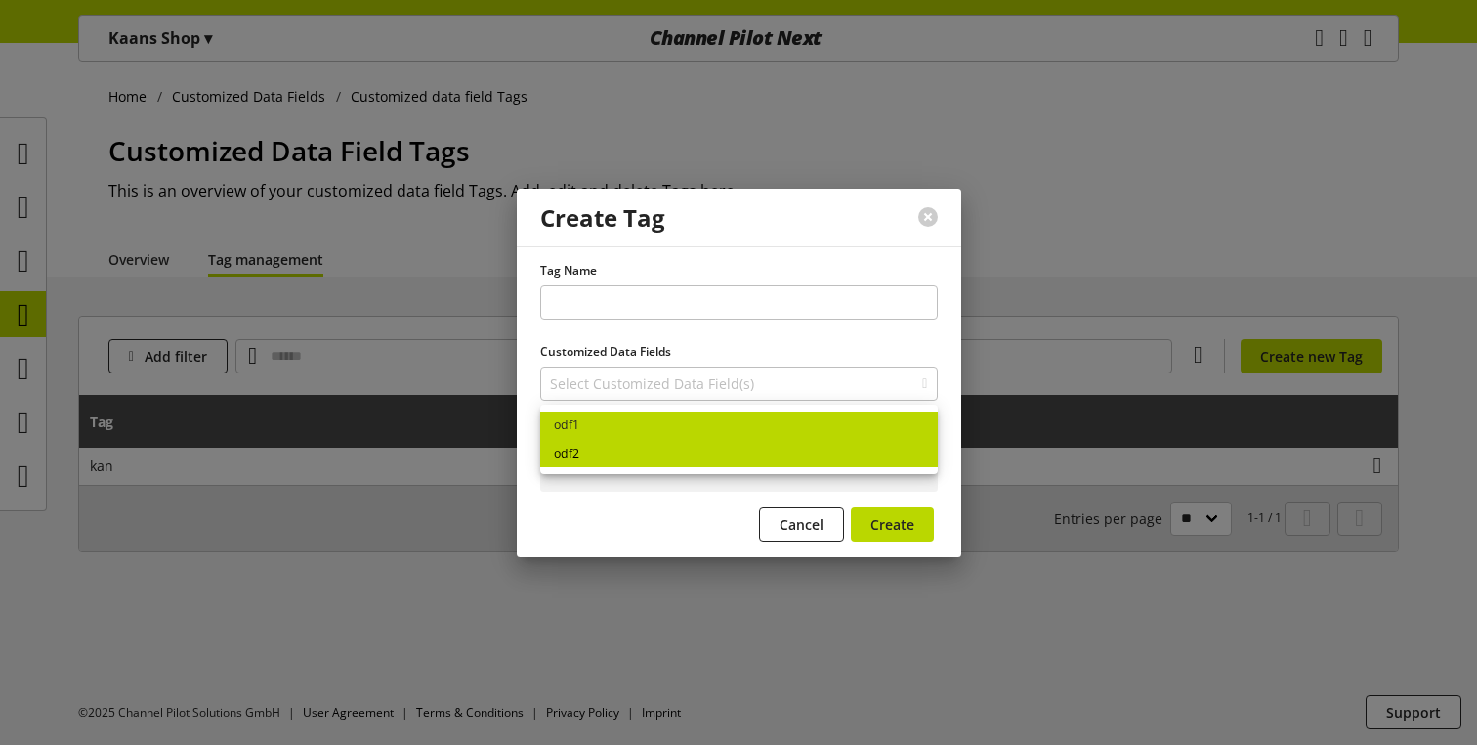
click at [668, 441] on link "odf2" at bounding box center [739, 453] width 398 height 28
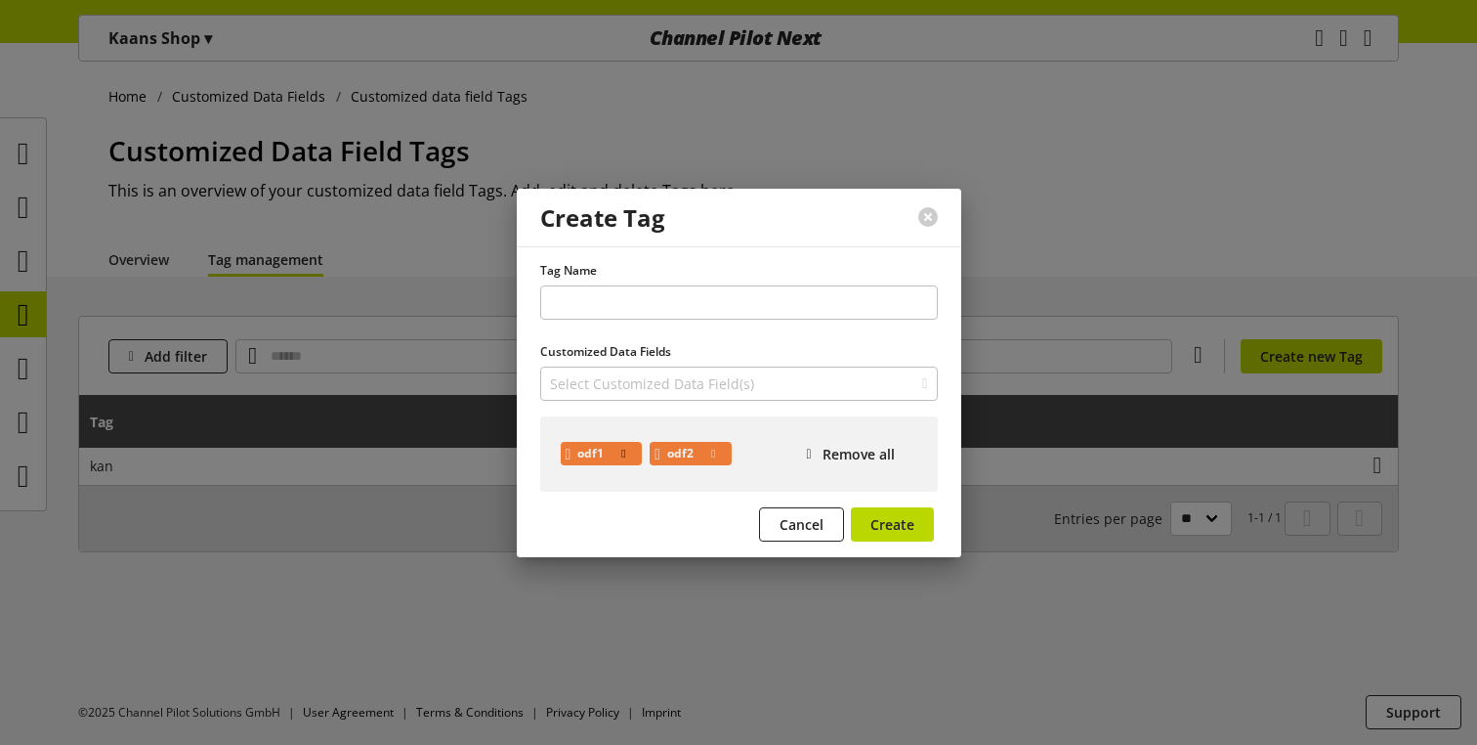
click at [625, 448] on icon at bounding box center [623, 454] width 4 height 18
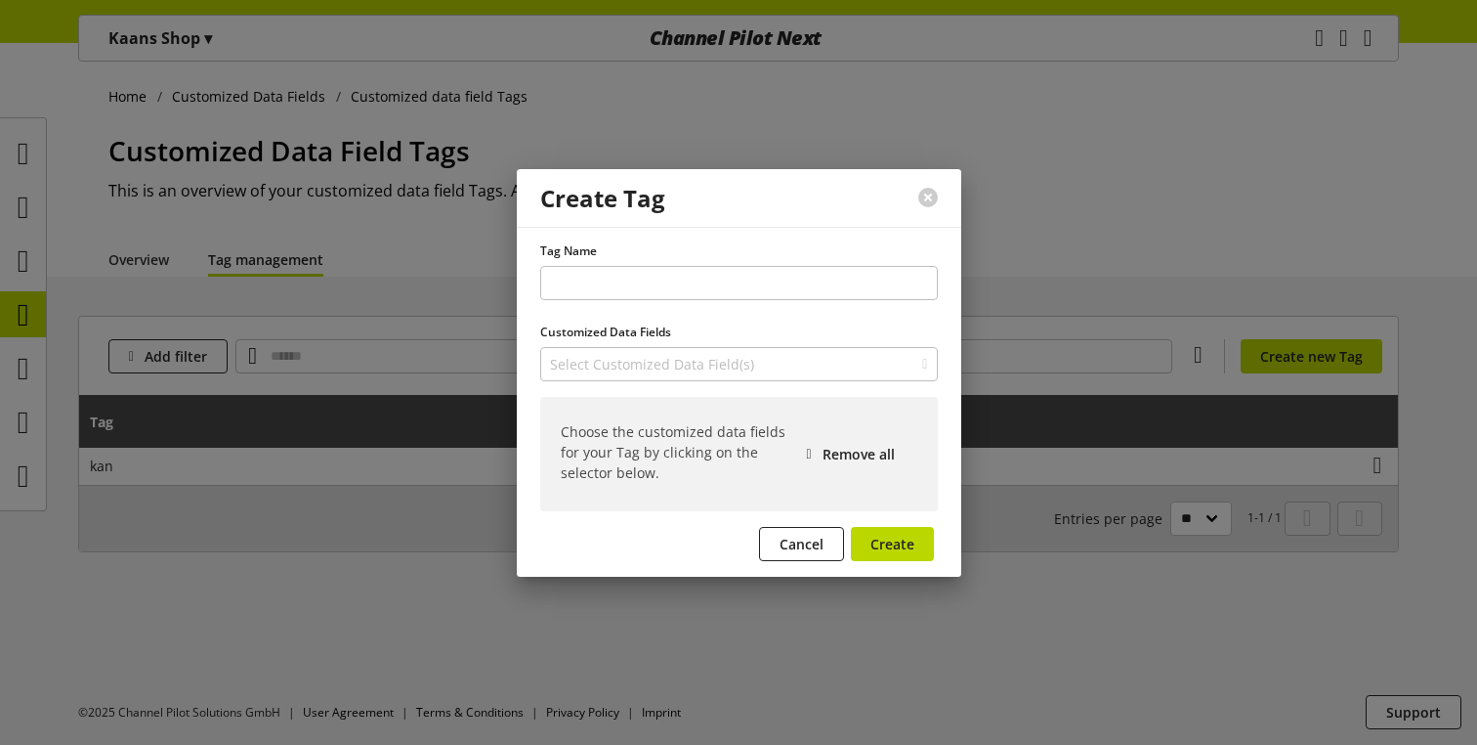
click at [616, 406] on div "Choose the customized data fields for your Tag by clicking on the selector belo…" at bounding box center [739, 454] width 398 height 114
click at [635, 365] on span "Select Customized Data Field(s)" at bounding box center [652, 364] width 204 height 21
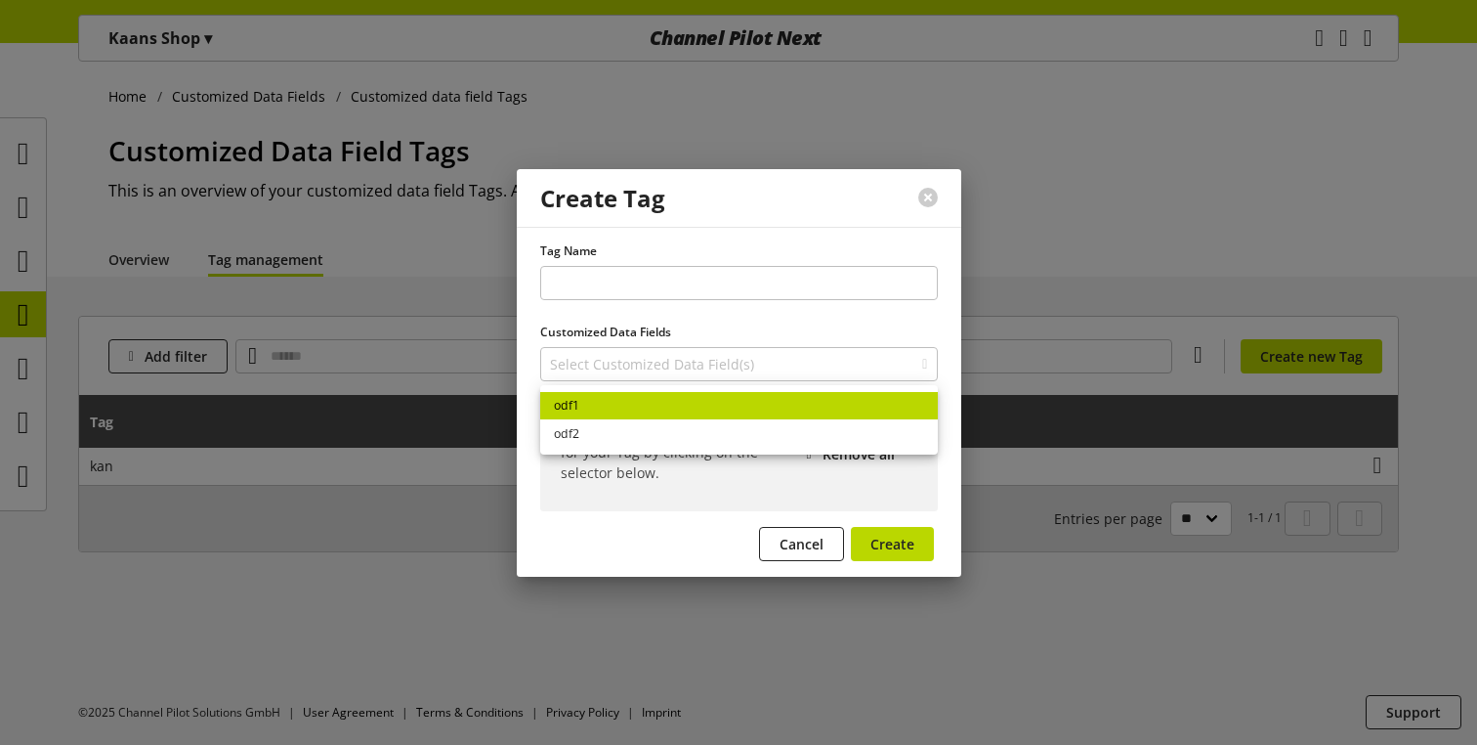
click at [615, 412] on link "odf1" at bounding box center [739, 406] width 398 height 28
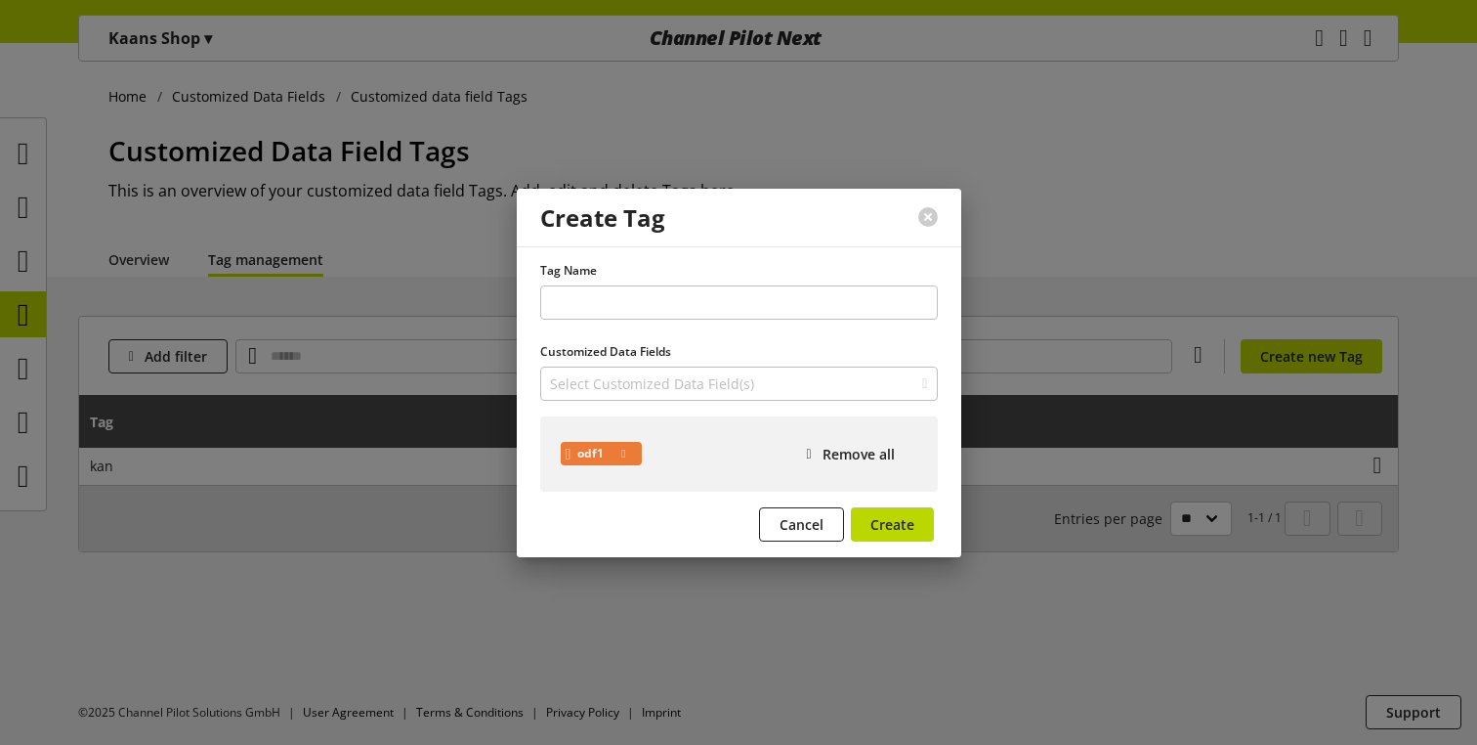
click at [615, 362] on div "Customized Data Fields Select Customized Data Field(s) odf1 odf2 odf1 Remove all" at bounding box center [739, 417] width 398 height 149
click at [615, 373] on span "Select Customized Data Field(s)" at bounding box center [652, 383] width 204 height 21
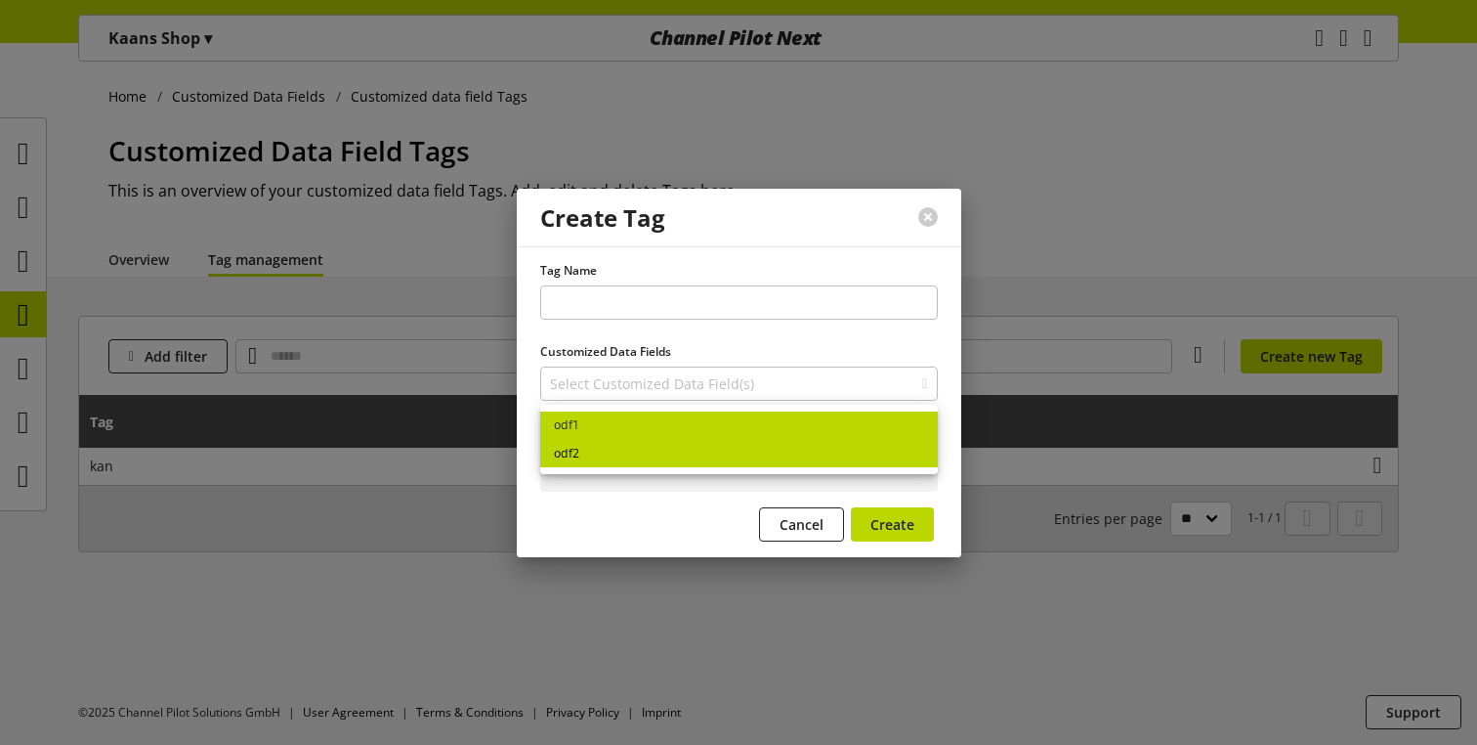
click at [601, 447] on link "odf2" at bounding box center [739, 453] width 398 height 28
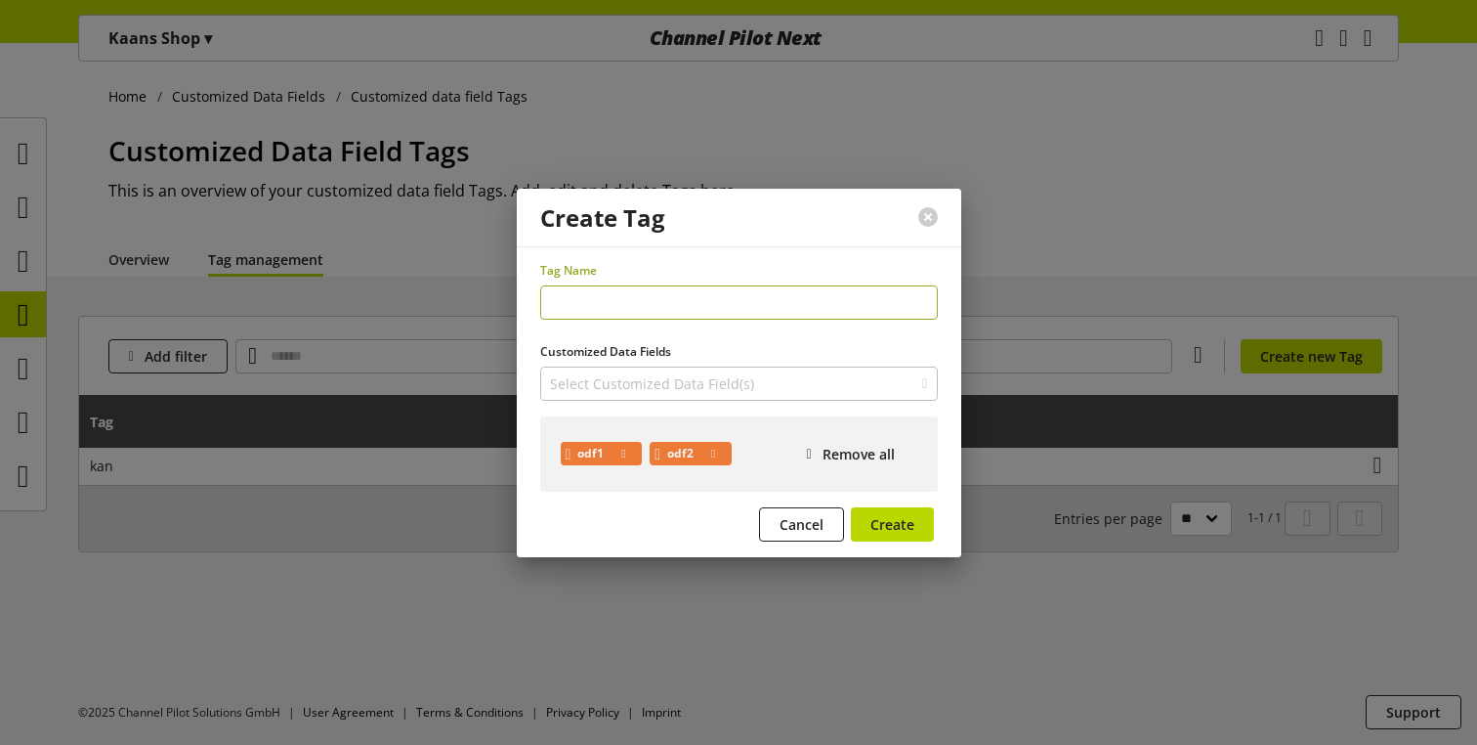
click at [605, 331] on form "Tag Name Customized Data Fields Select Customized Data Field(s) odf1 odf2 odf1 …" at bounding box center [739, 405] width 398 height 286
click at [625, 456] on icon at bounding box center [623, 454] width 4 height 18
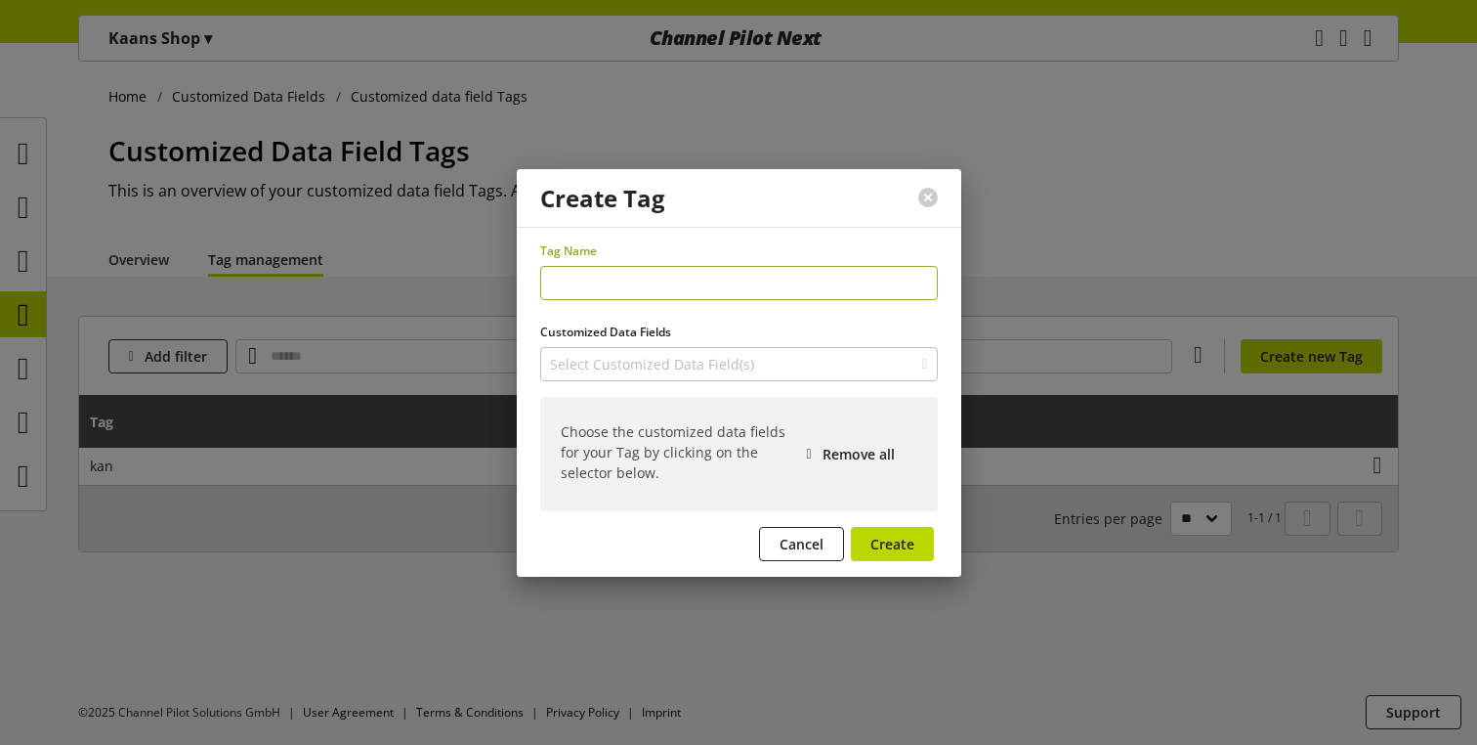
click at [620, 319] on form "Tag Name Customized Data Fields Select Customized Data Field(s) odf1 odf2 Choos…" at bounding box center [739, 404] width 398 height 325
click at [613, 278] on input "text" at bounding box center [739, 283] width 398 height 34
click at [618, 310] on form "Tag Name Customized Data Fields Select Customized Data Field(s) odf1 odf2 Choos…" at bounding box center [739, 404] width 398 height 325
click at [647, 282] on input "text" at bounding box center [739, 283] width 398 height 34
click at [646, 242] on label "Tag Name" at bounding box center [739, 251] width 398 height 18
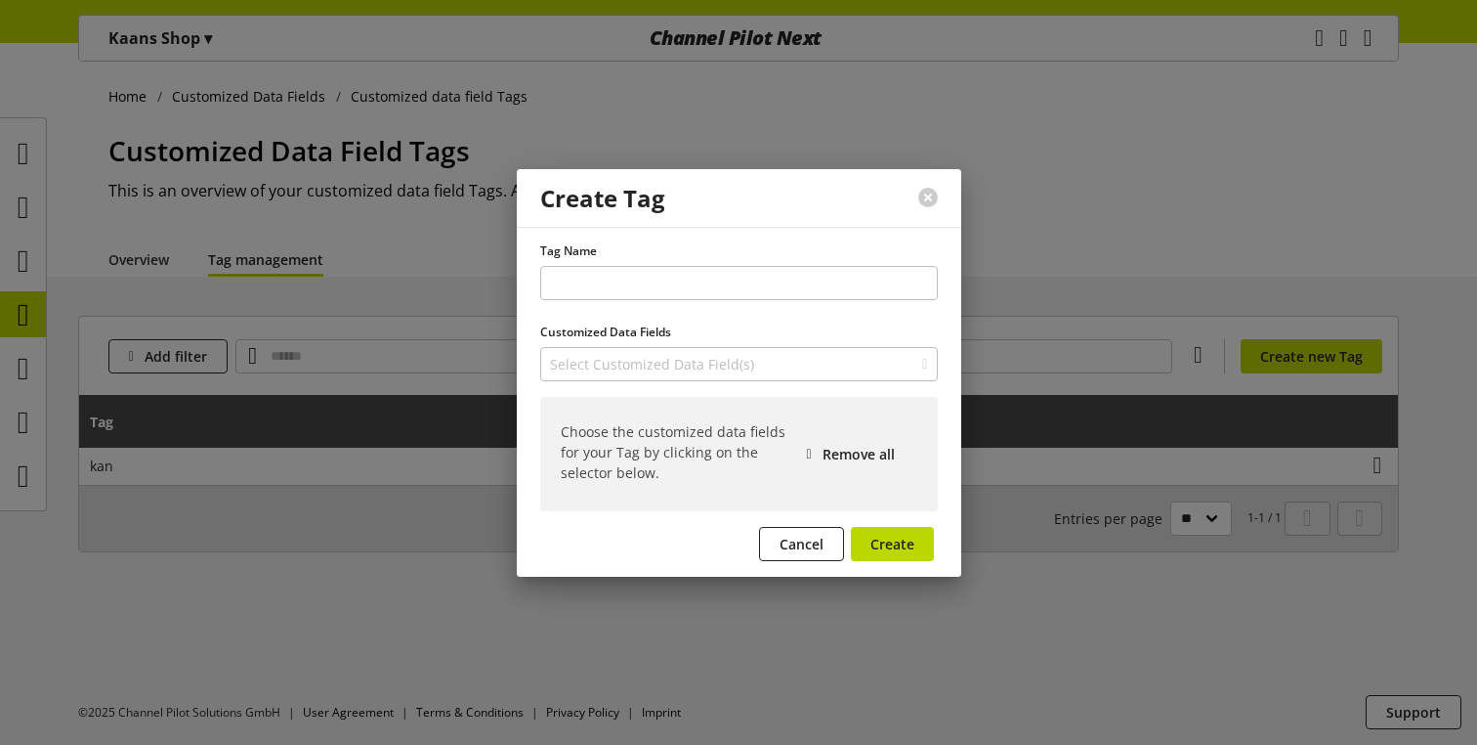
click at [619, 313] on form "Tag Name Customized Data Fields Select Customized Data Field(s) odf1 odf2 Choos…" at bounding box center [739, 404] width 398 height 325
click at [619, 287] on input "text" at bounding box center [739, 283] width 398 height 34
click at [619, 306] on form "Tag Name Customized Data Fields Select Customized Data Field(s) odf1 odf2 Choos…" at bounding box center [739, 404] width 398 height 325
click at [912, 367] on button "Select Customized Data Field(s)" at bounding box center [739, 364] width 398 height 34
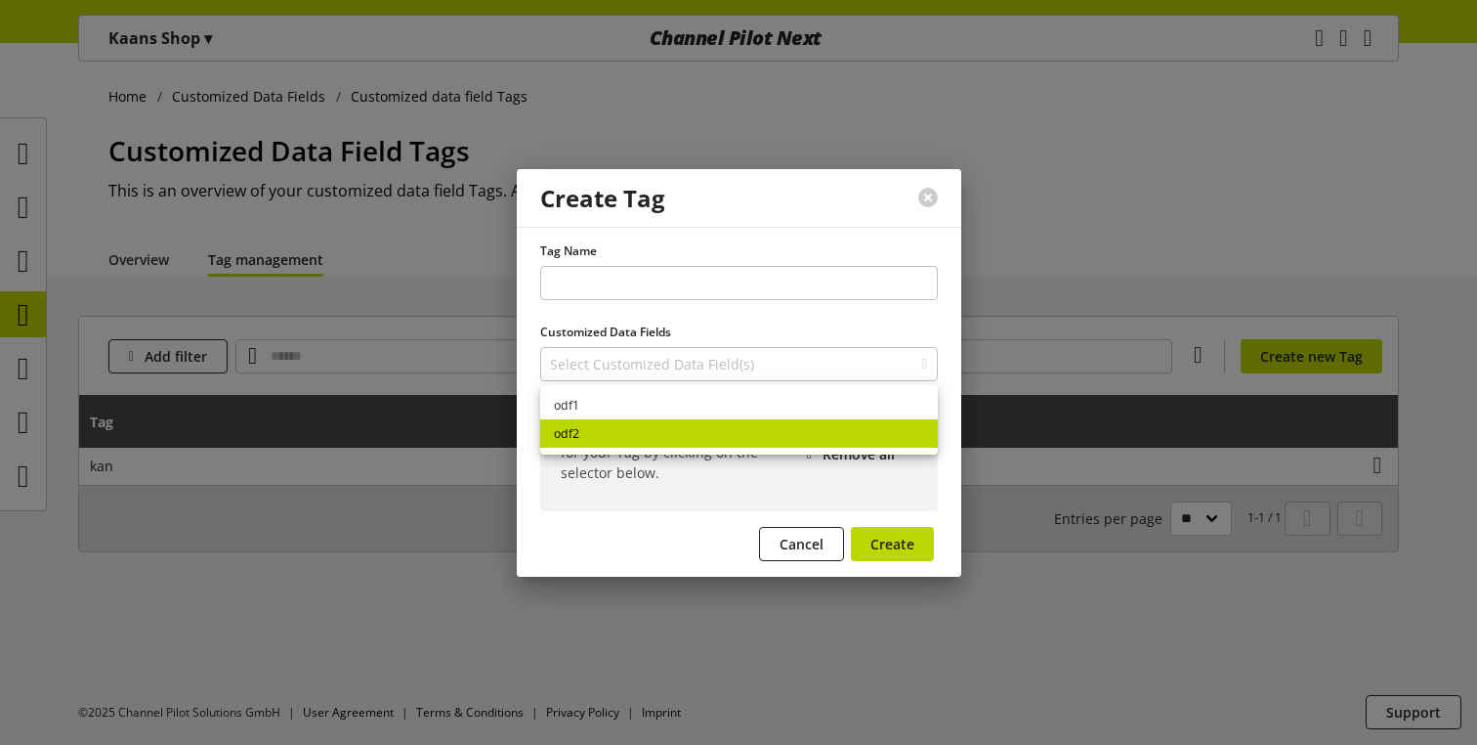
click at [821, 436] on link "odf2" at bounding box center [739, 433] width 398 height 28
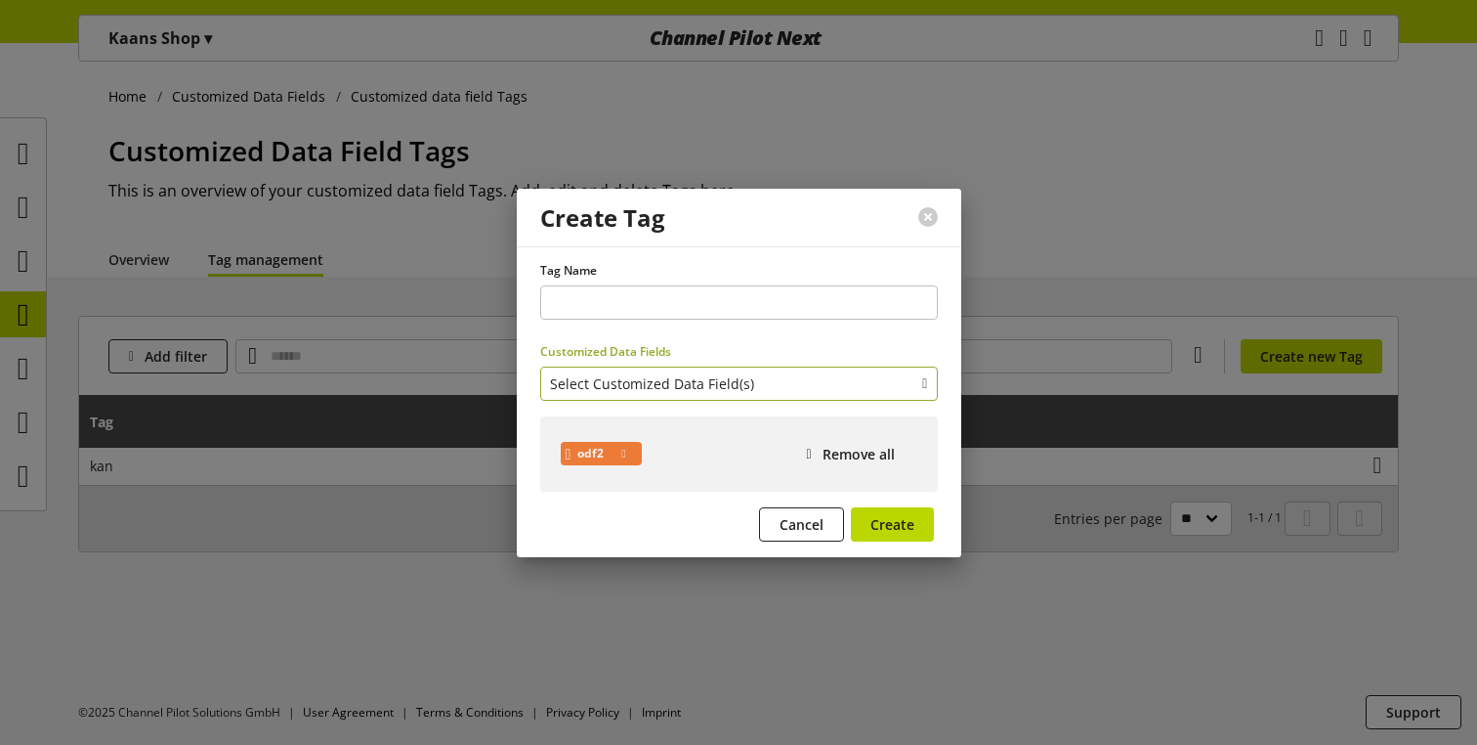
click at [713, 392] on span "Select Customized Data Field(s)" at bounding box center [652, 383] width 204 height 21
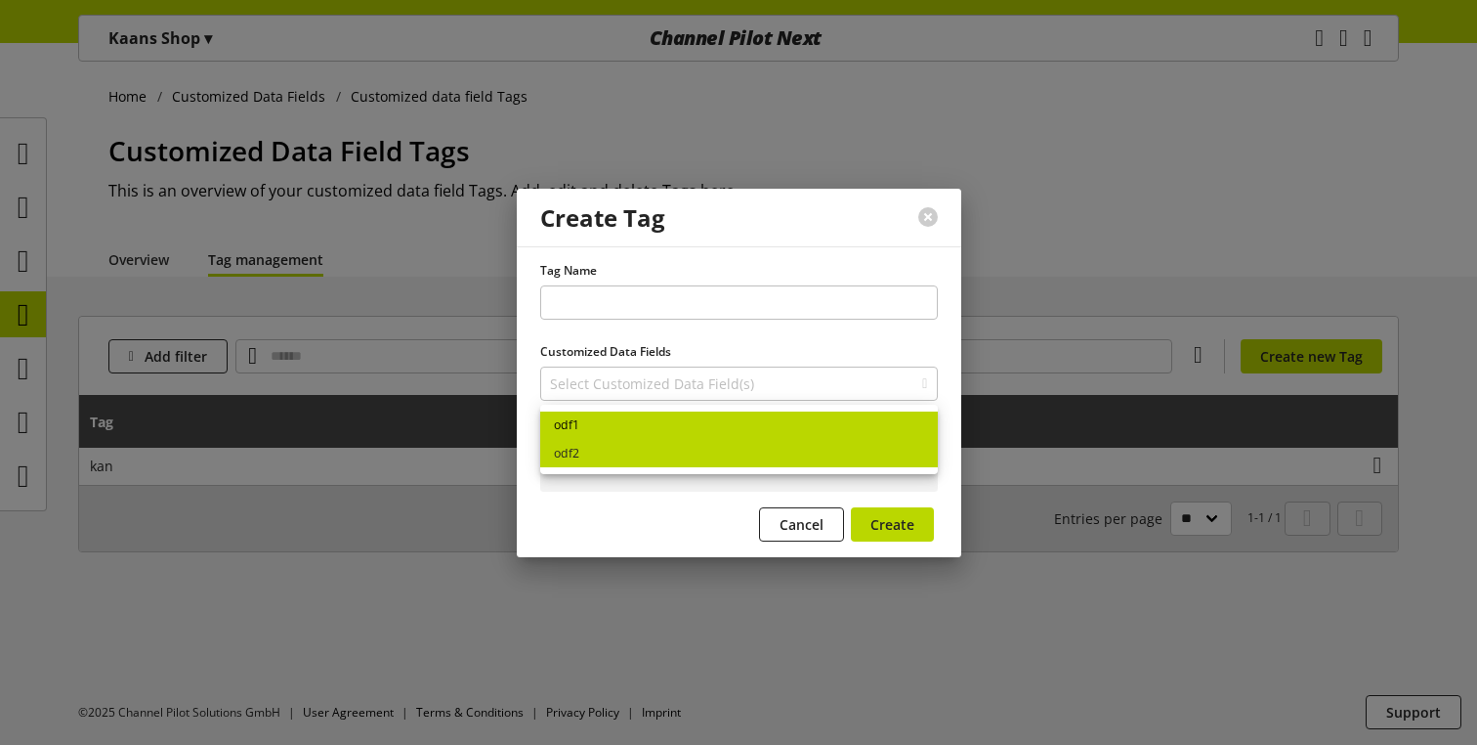
click at [687, 432] on link "odf1" at bounding box center [739, 425] width 398 height 28
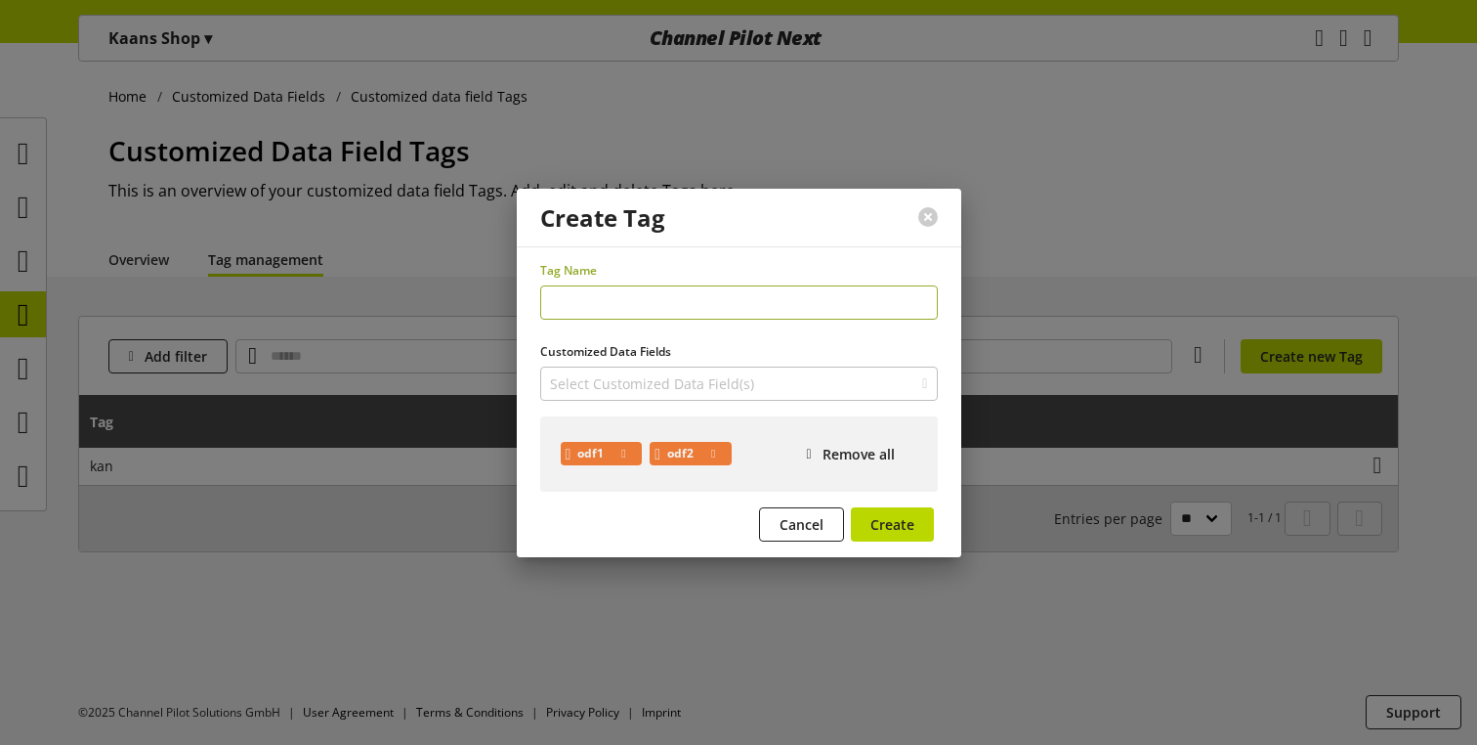
click at [675, 303] on input "text" at bounding box center [739, 302] width 398 height 34
click at [715, 449] on icon at bounding box center [713, 454] width 4 height 18
click at [625, 453] on icon at bounding box center [623, 454] width 4 height 18
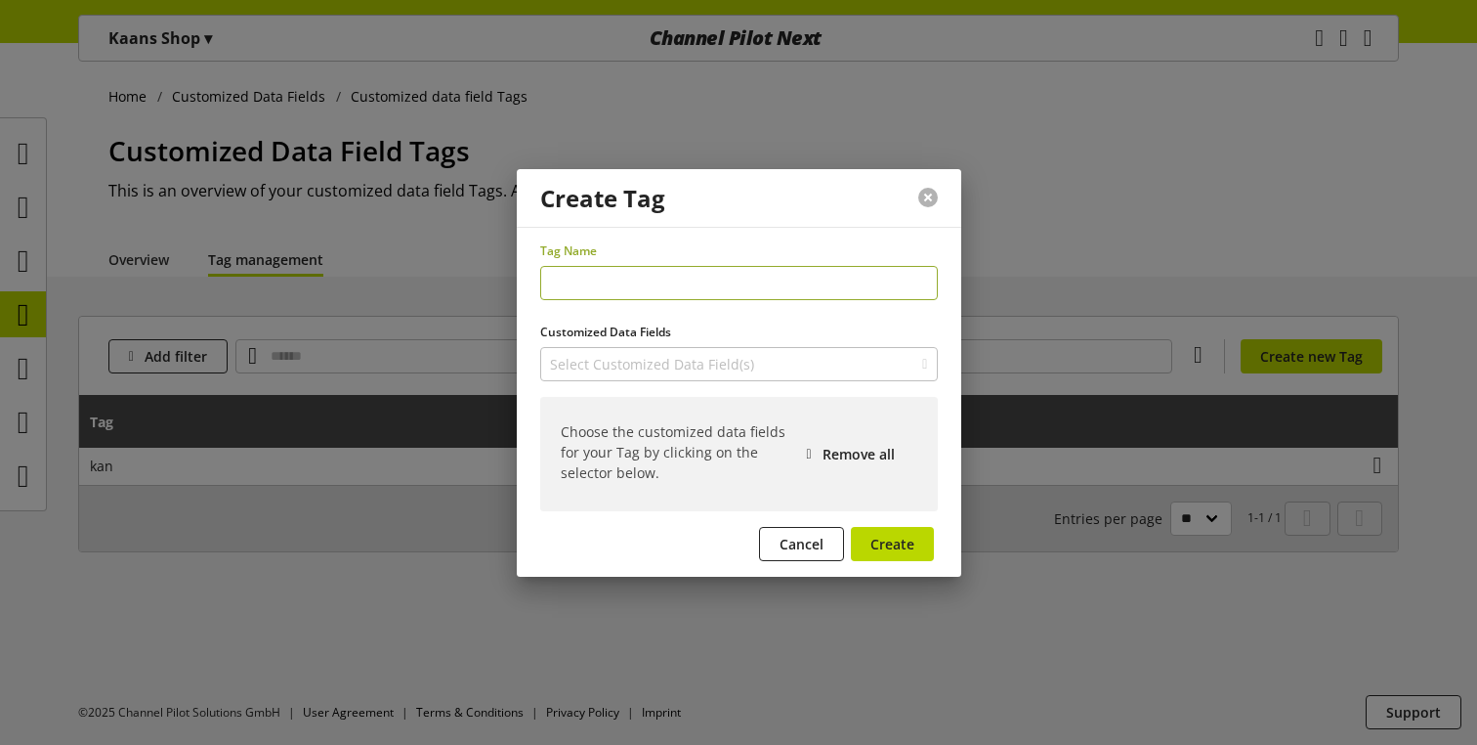
click at [931, 196] on button at bounding box center [928, 198] width 20 height 20
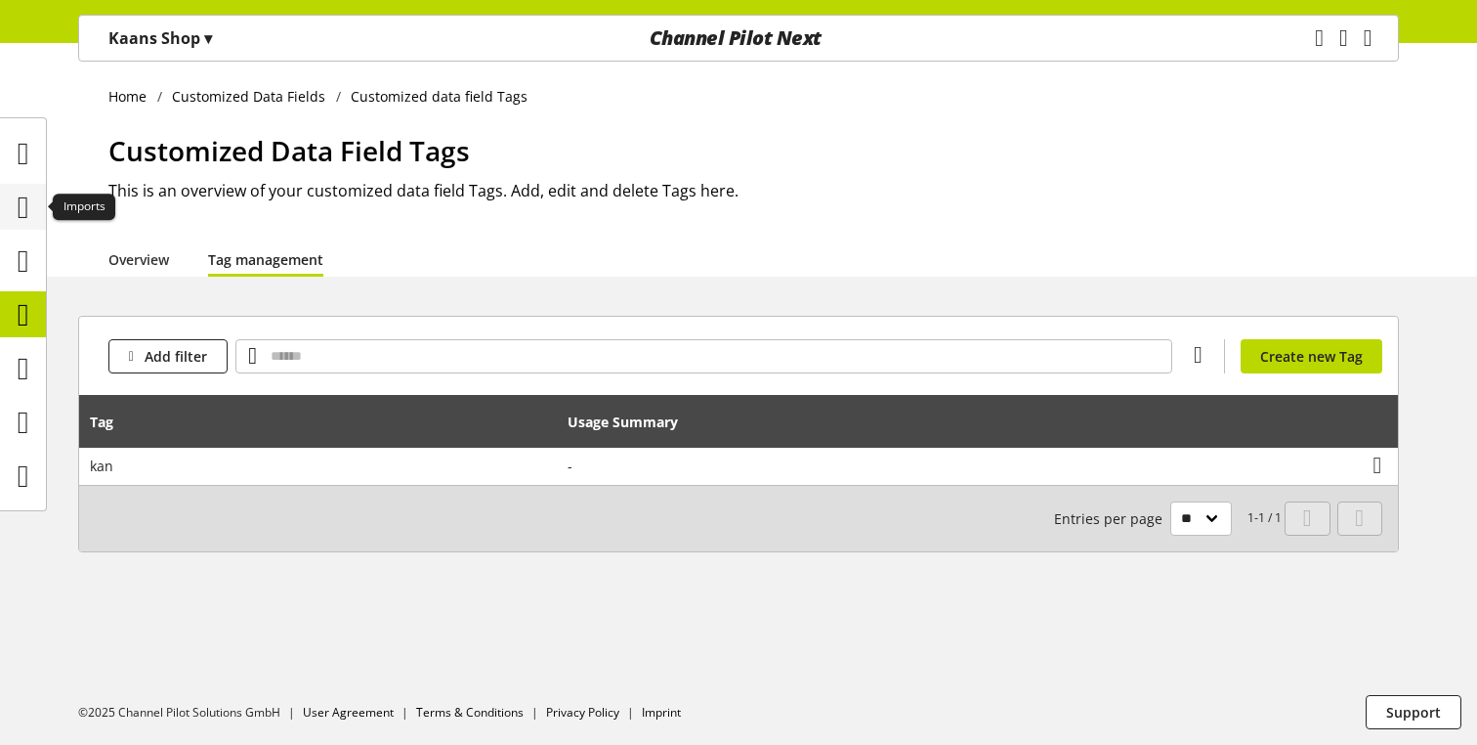
click at [25, 192] on icon at bounding box center [24, 207] width 12 height 39
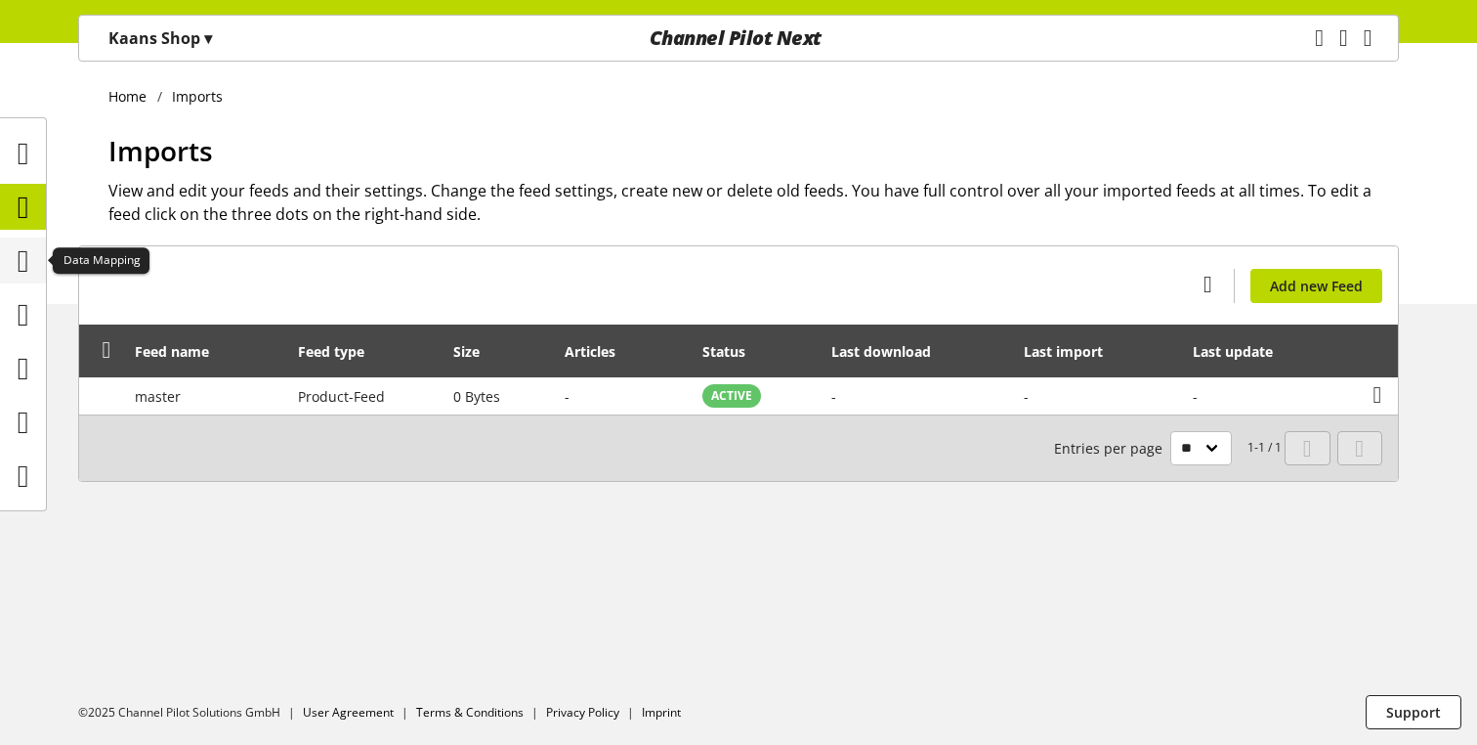
click at [29, 256] on icon at bounding box center [24, 260] width 12 height 39
